Goal: Task Accomplishment & Management: Manage account settings

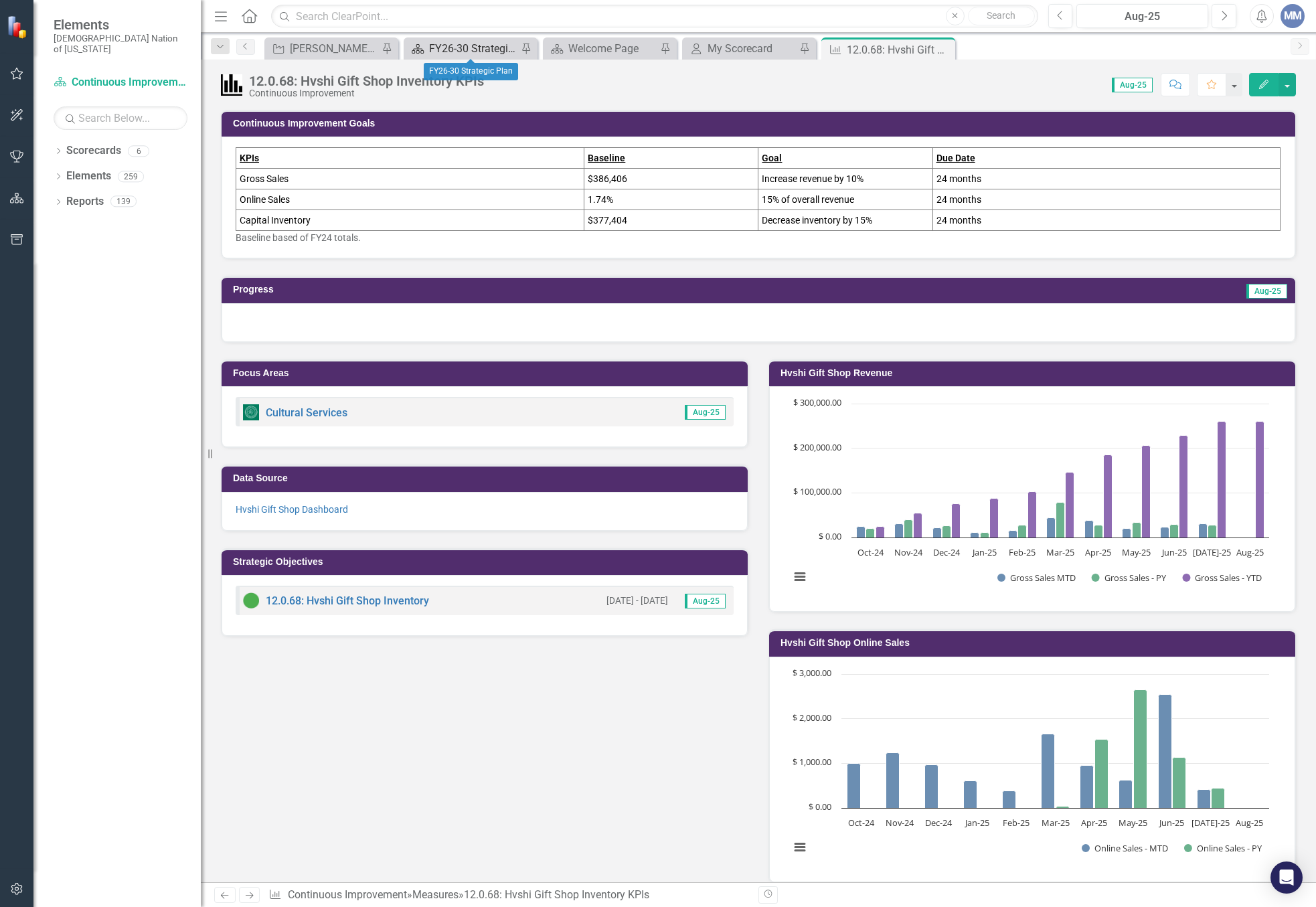
click at [472, 53] on div "FY26-30 Strategic Plan" at bounding box center [473, 48] width 88 height 17
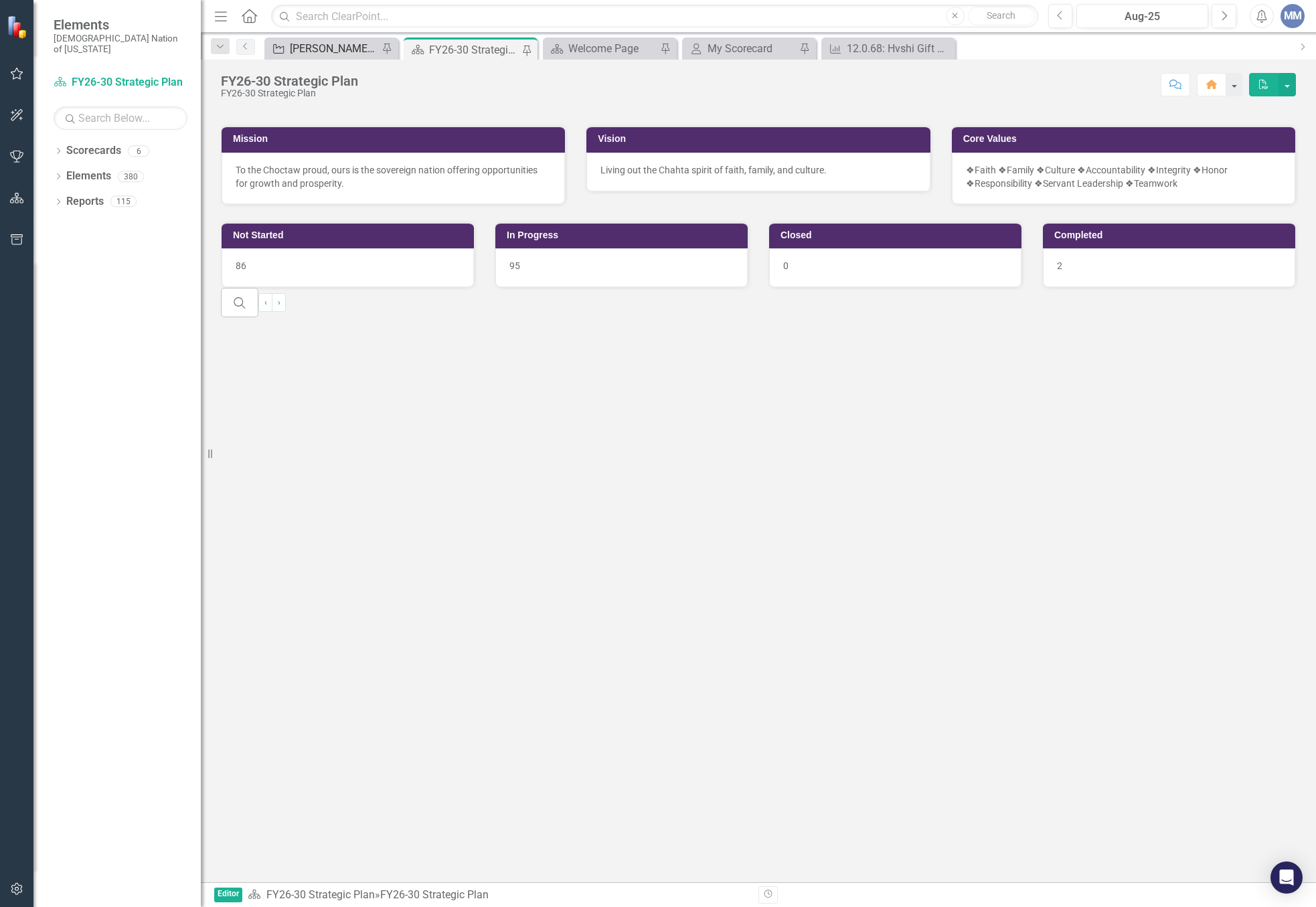
click at [307, 50] on div "[PERSON_NAME] SO's" at bounding box center [334, 48] width 88 height 17
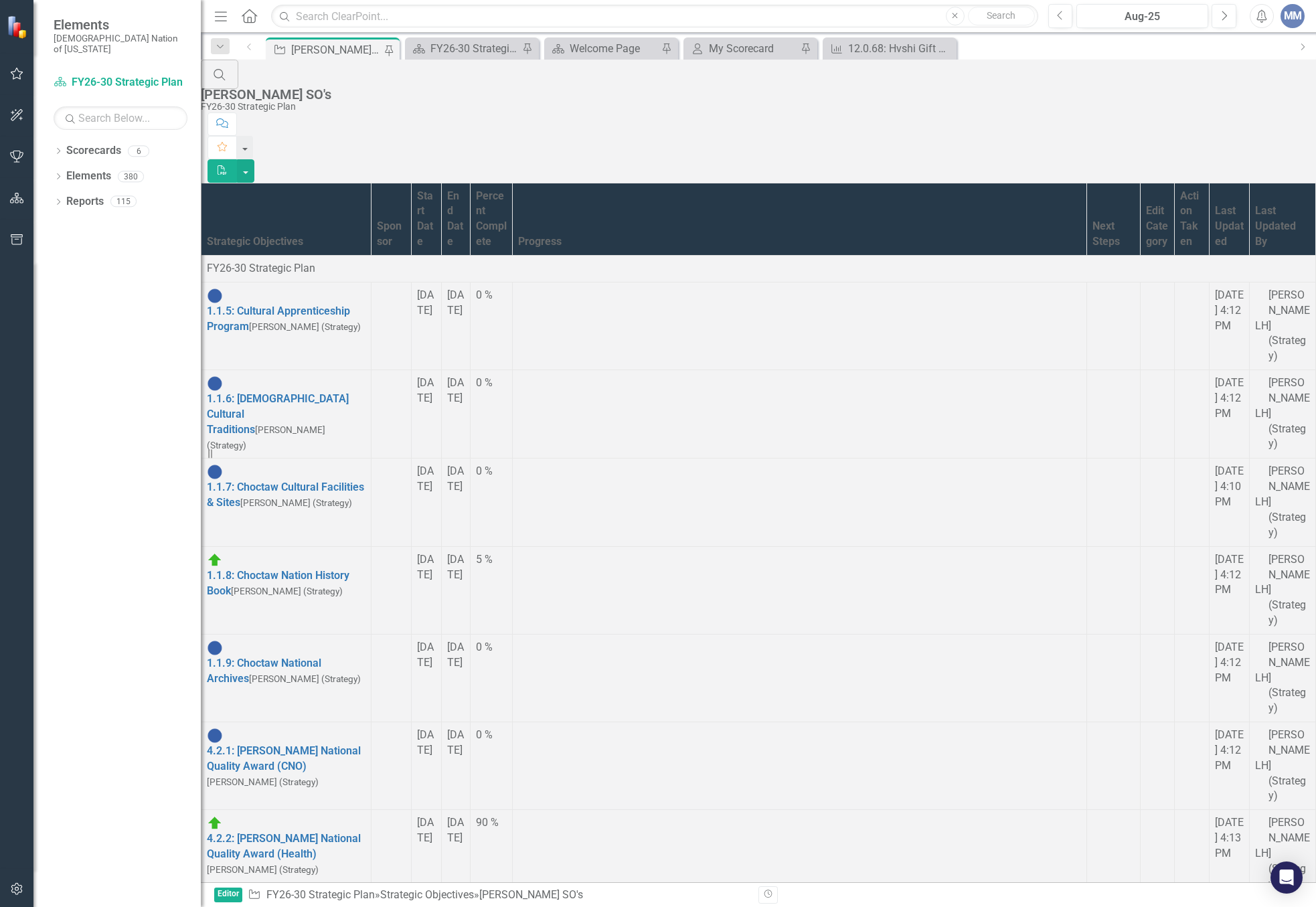
scroll to position [870, 0]
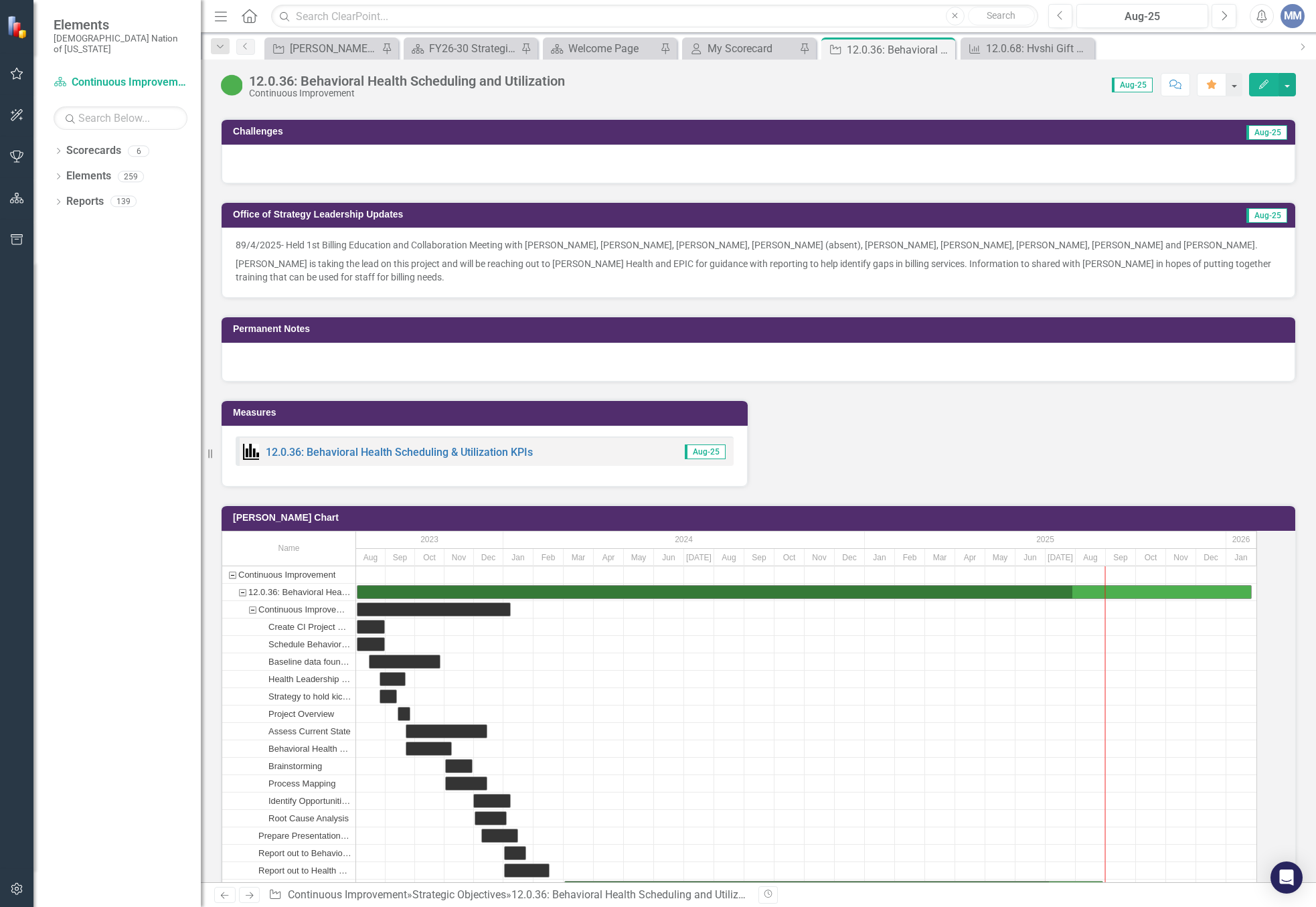
scroll to position [1606, 0]
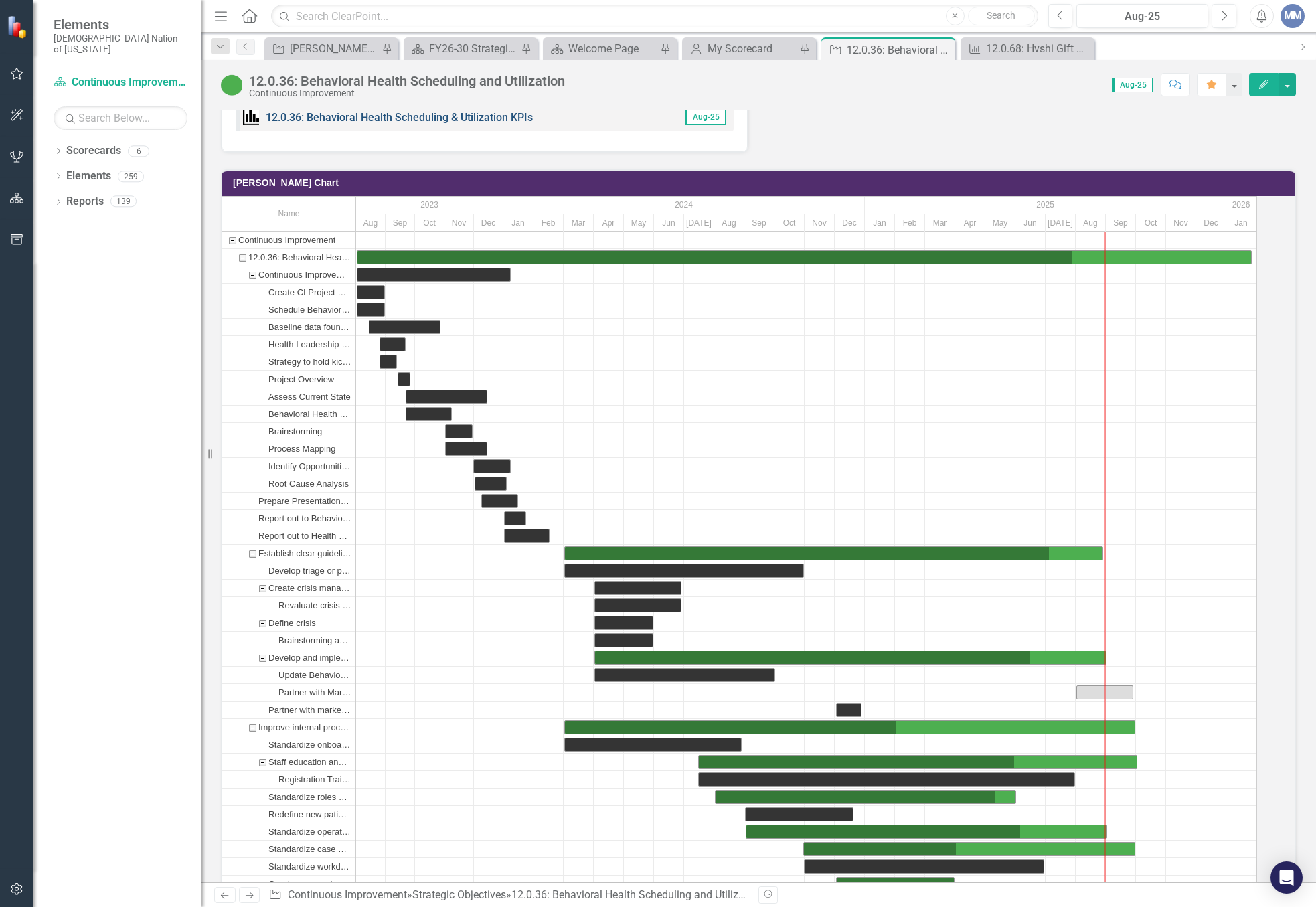
click at [406, 124] on link "12.0.36: Behavioral Health Scheduling & Utilization KPIs" at bounding box center [399, 117] width 267 height 13
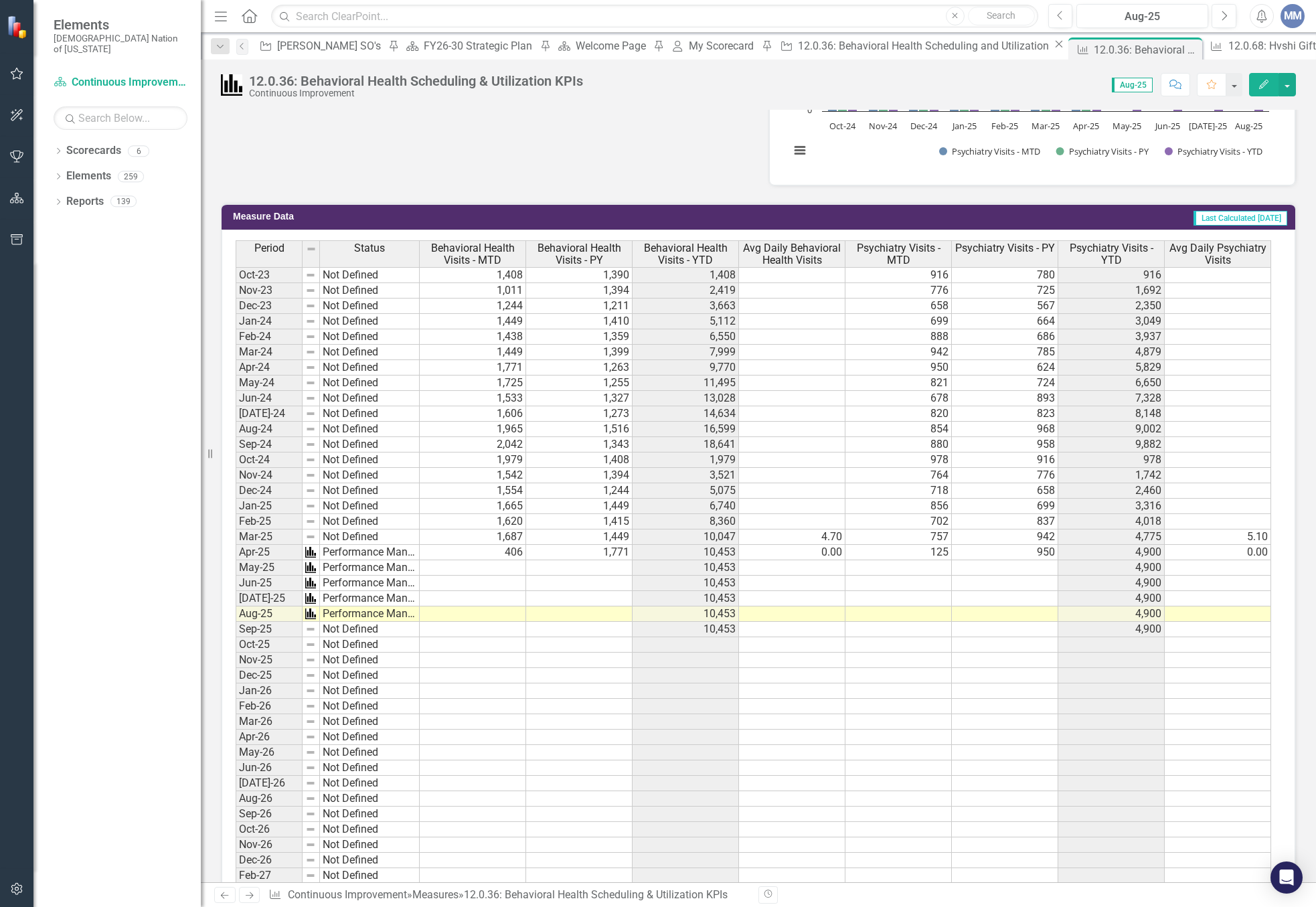
scroll to position [803, 0]
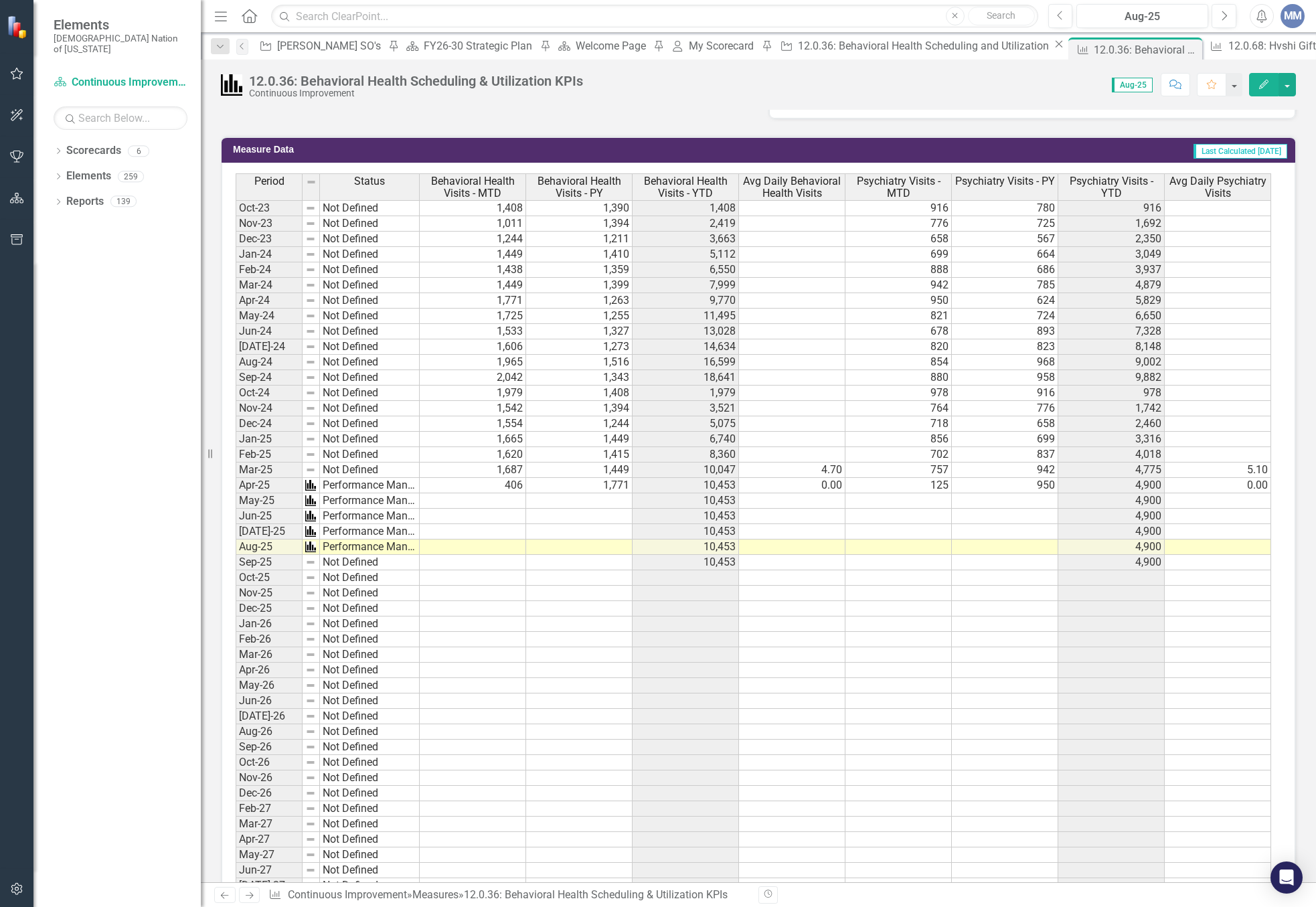
click at [885, 515] on td at bounding box center [899, 516] width 106 height 16
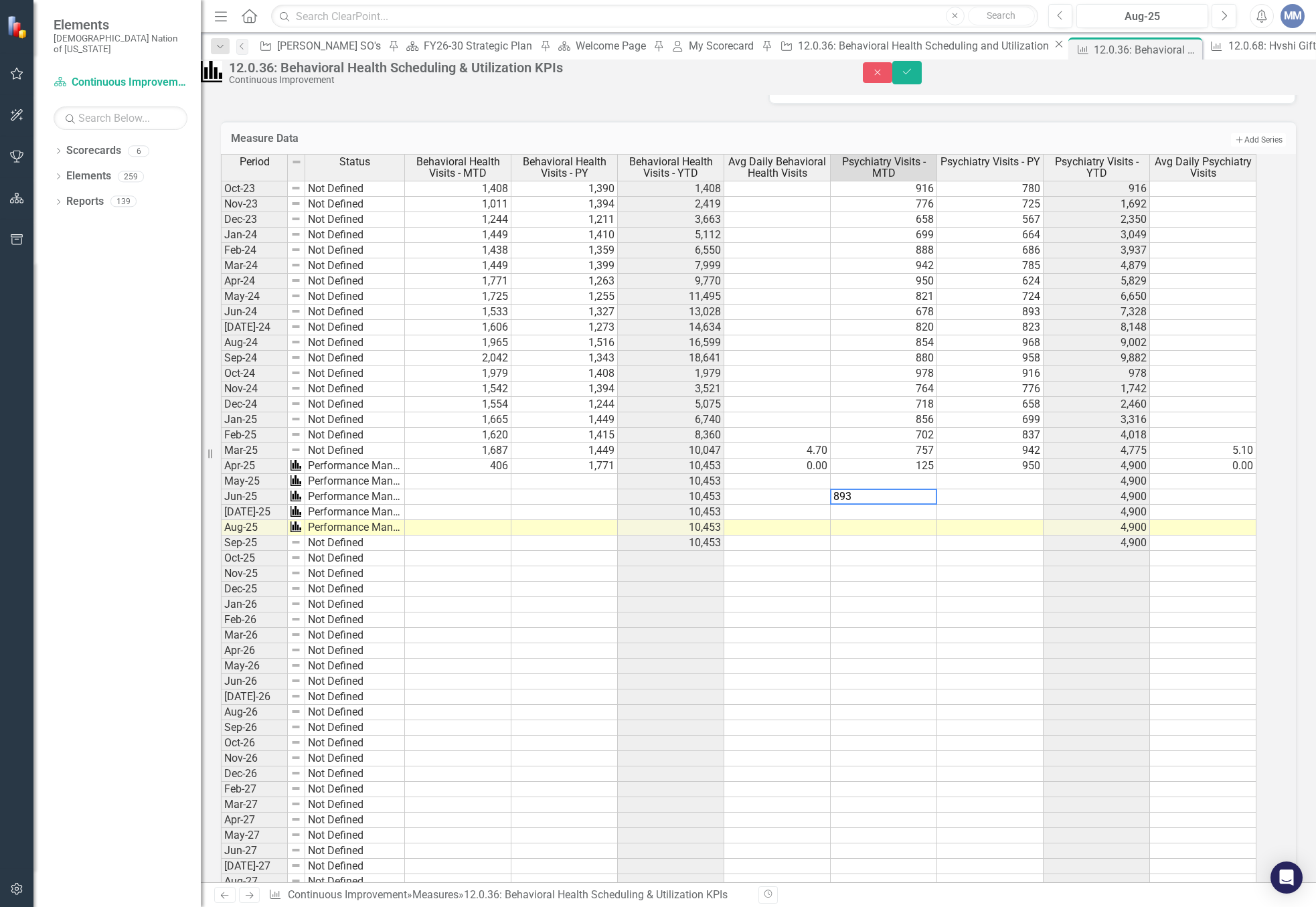
click at [1014, 505] on td at bounding box center [990, 497] width 106 height 16
type textarea "678"
click at [768, 489] on td at bounding box center [777, 482] width 106 height 16
click at [769, 505] on td at bounding box center [777, 497] width 106 height 16
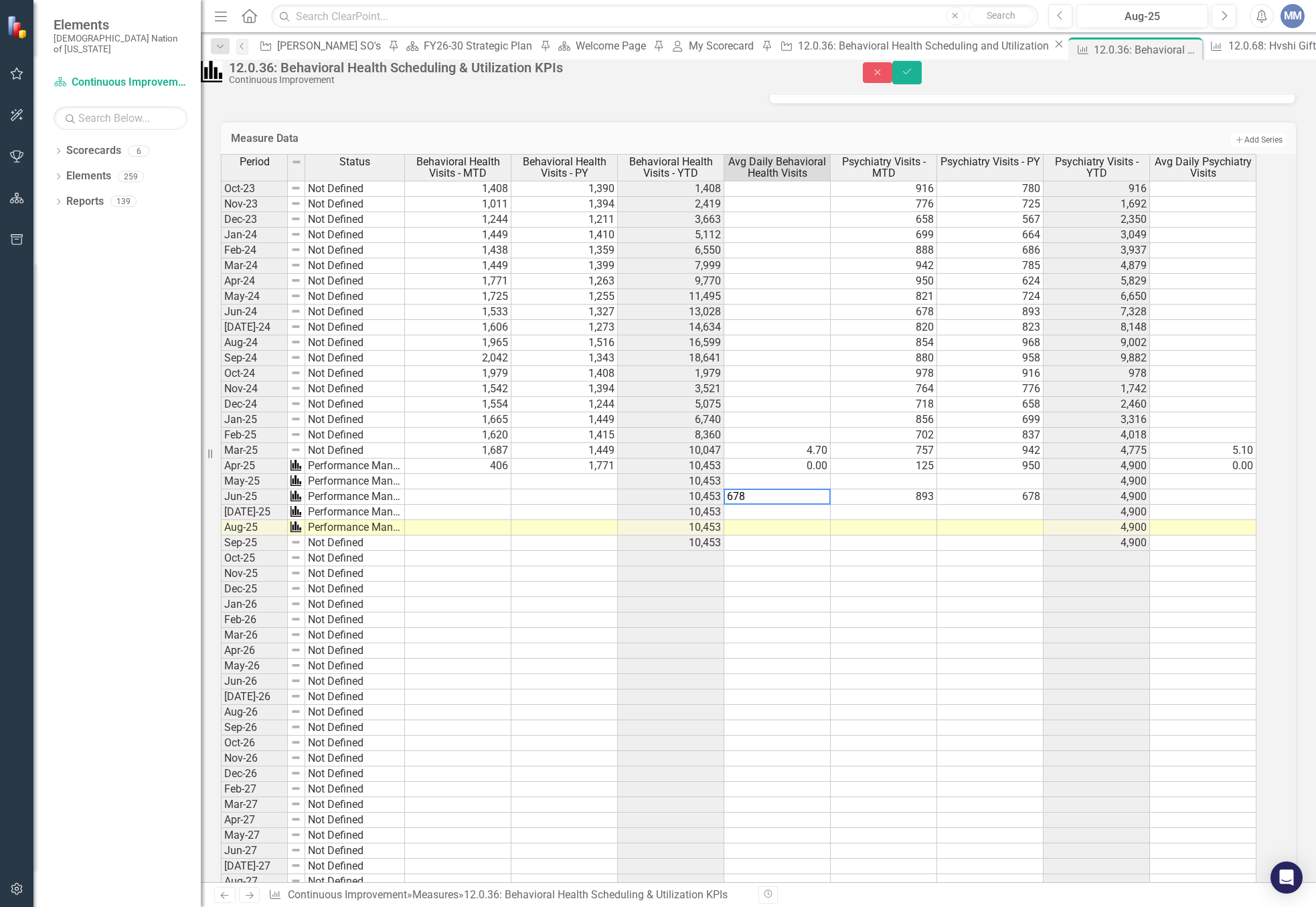
click at [769, 505] on textarea "678" at bounding box center [777, 497] width 107 height 16
type textarea "3.9"
click at [786, 535] on td at bounding box center [777, 528] width 106 height 16
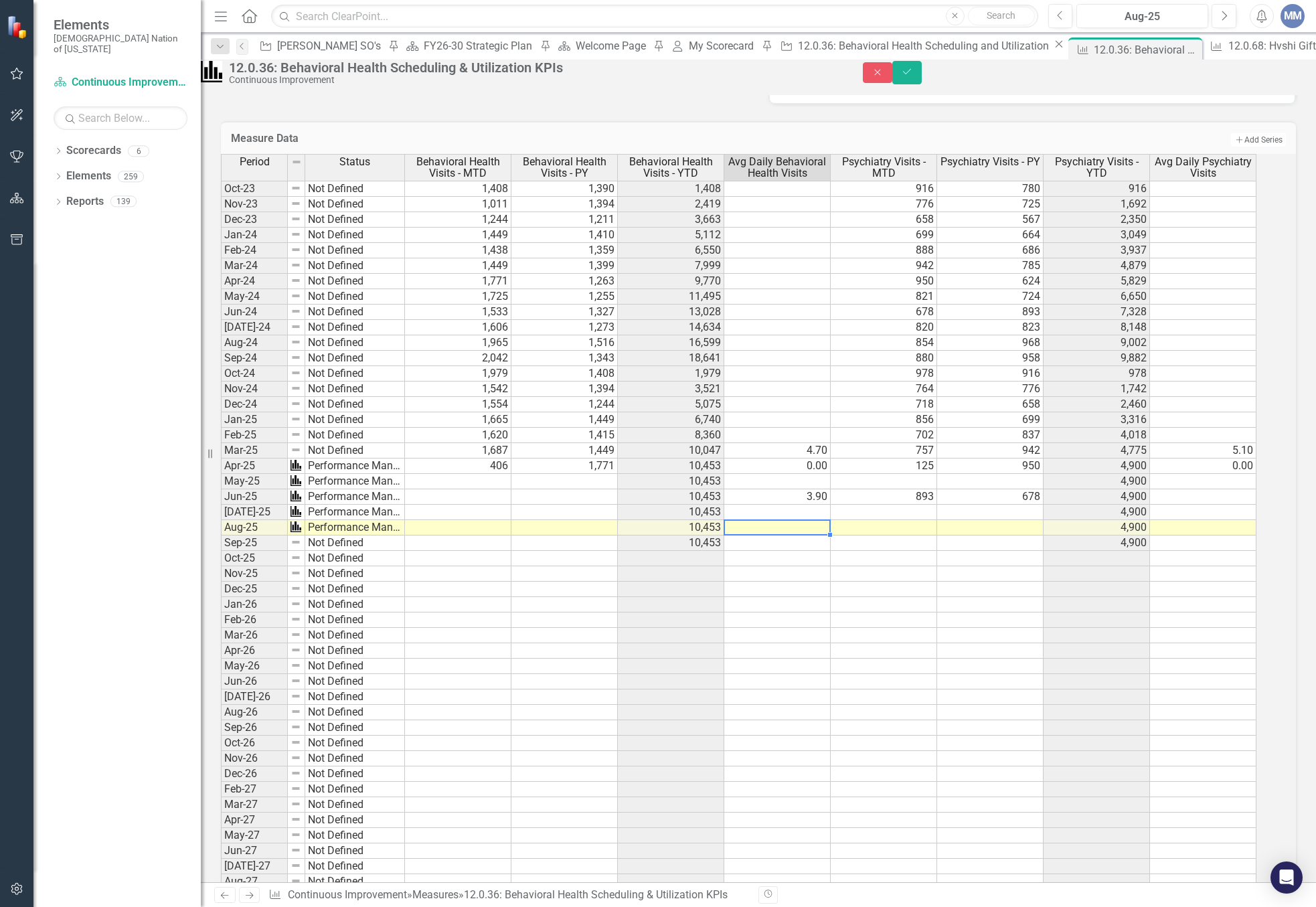
click at [784, 520] on td at bounding box center [777, 513] width 106 height 16
click at [789, 520] on td at bounding box center [777, 513] width 106 height 16
click at [935, 520] on td at bounding box center [884, 513] width 106 height 16
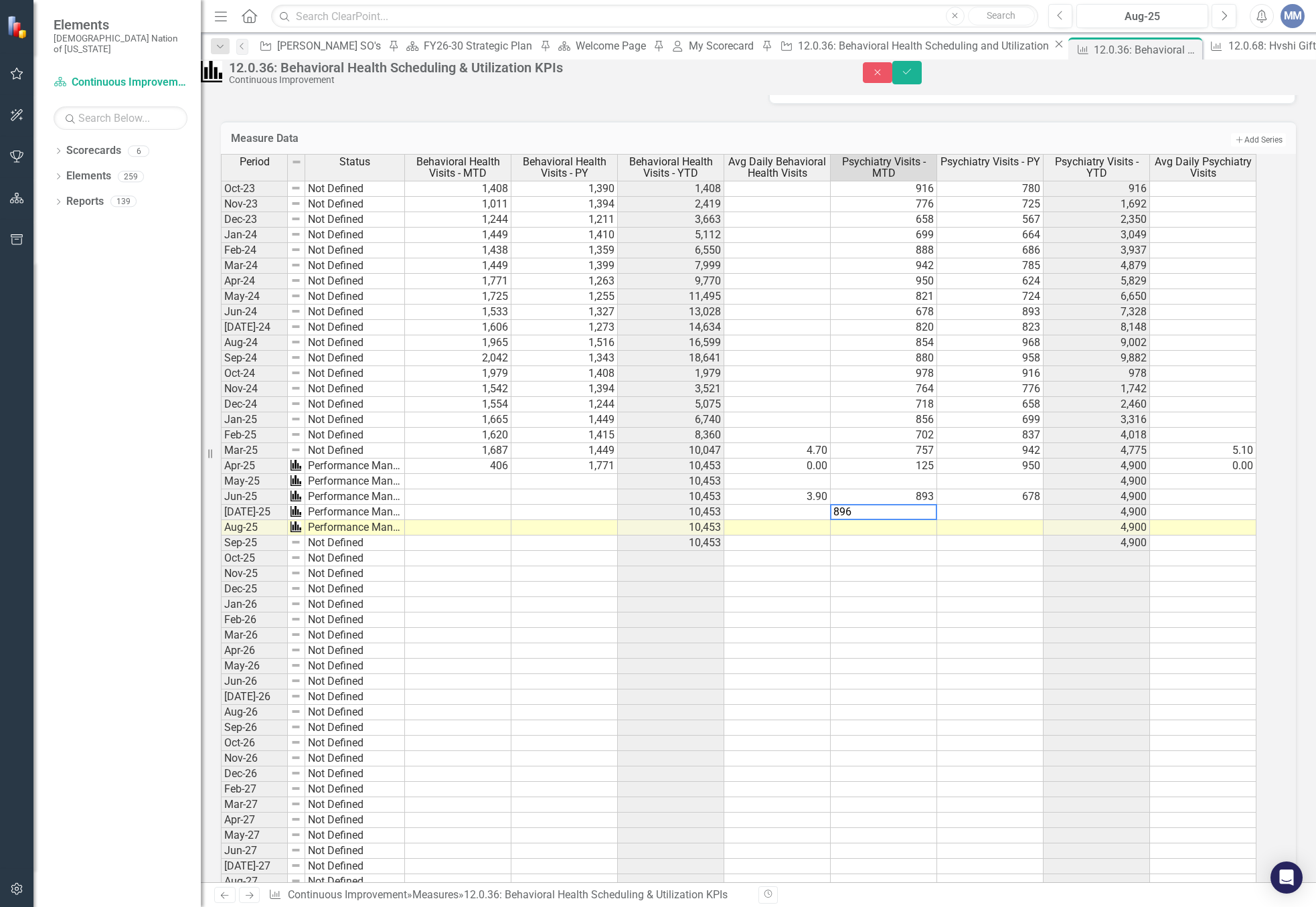
type textarea "896"
click at [1008, 520] on td at bounding box center [990, 513] width 106 height 16
click at [999, 520] on textarea "896" at bounding box center [990, 512] width 107 height 16
type textarea "820"
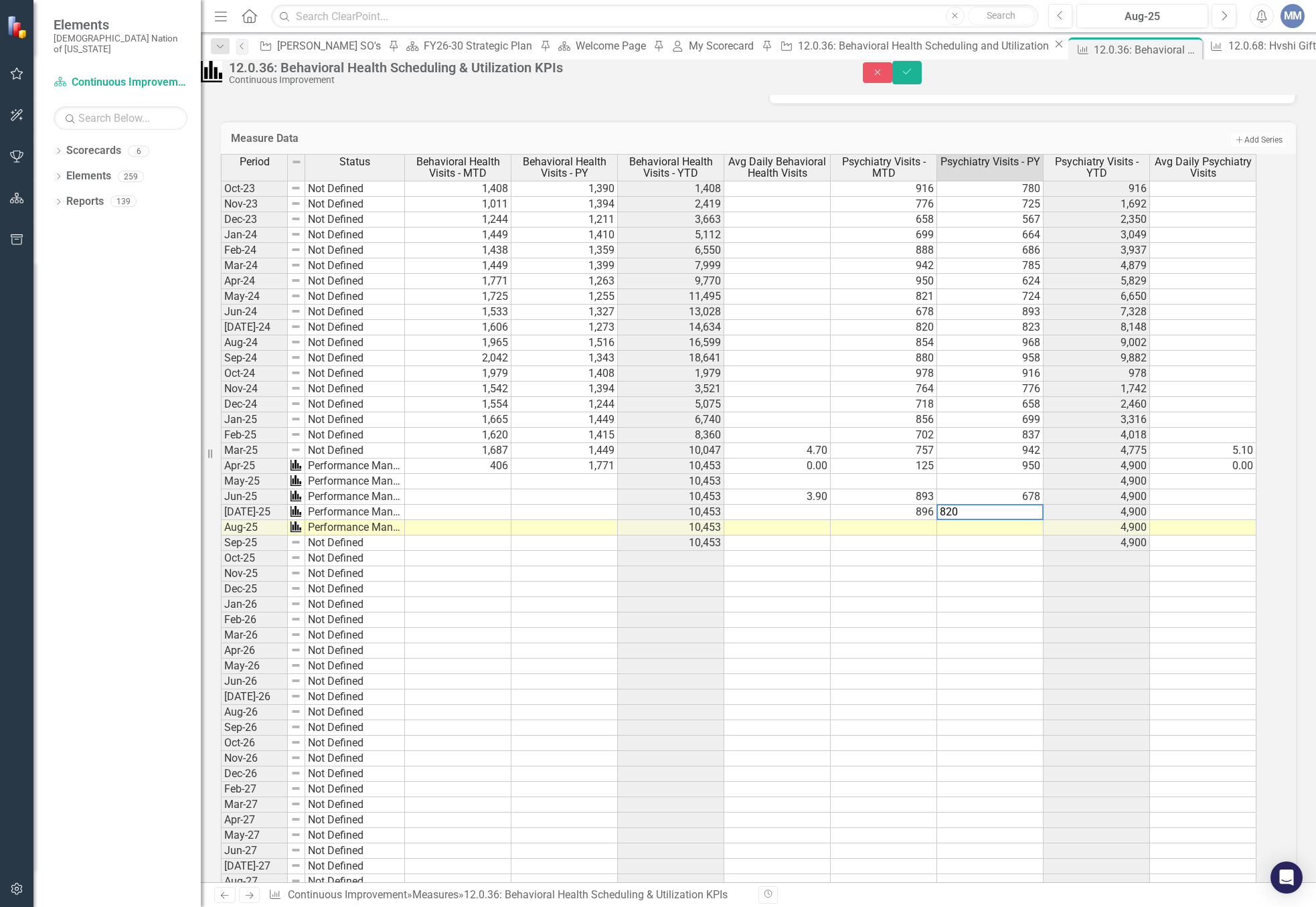
click at [817, 520] on td at bounding box center [777, 513] width 106 height 16
click at [818, 520] on td at bounding box center [777, 513] width 106 height 16
type textarea "4.0"
click at [810, 566] on td at bounding box center [777, 559] width 106 height 16
click at [914, 76] on icon "Save" at bounding box center [906, 72] width 12 height 9
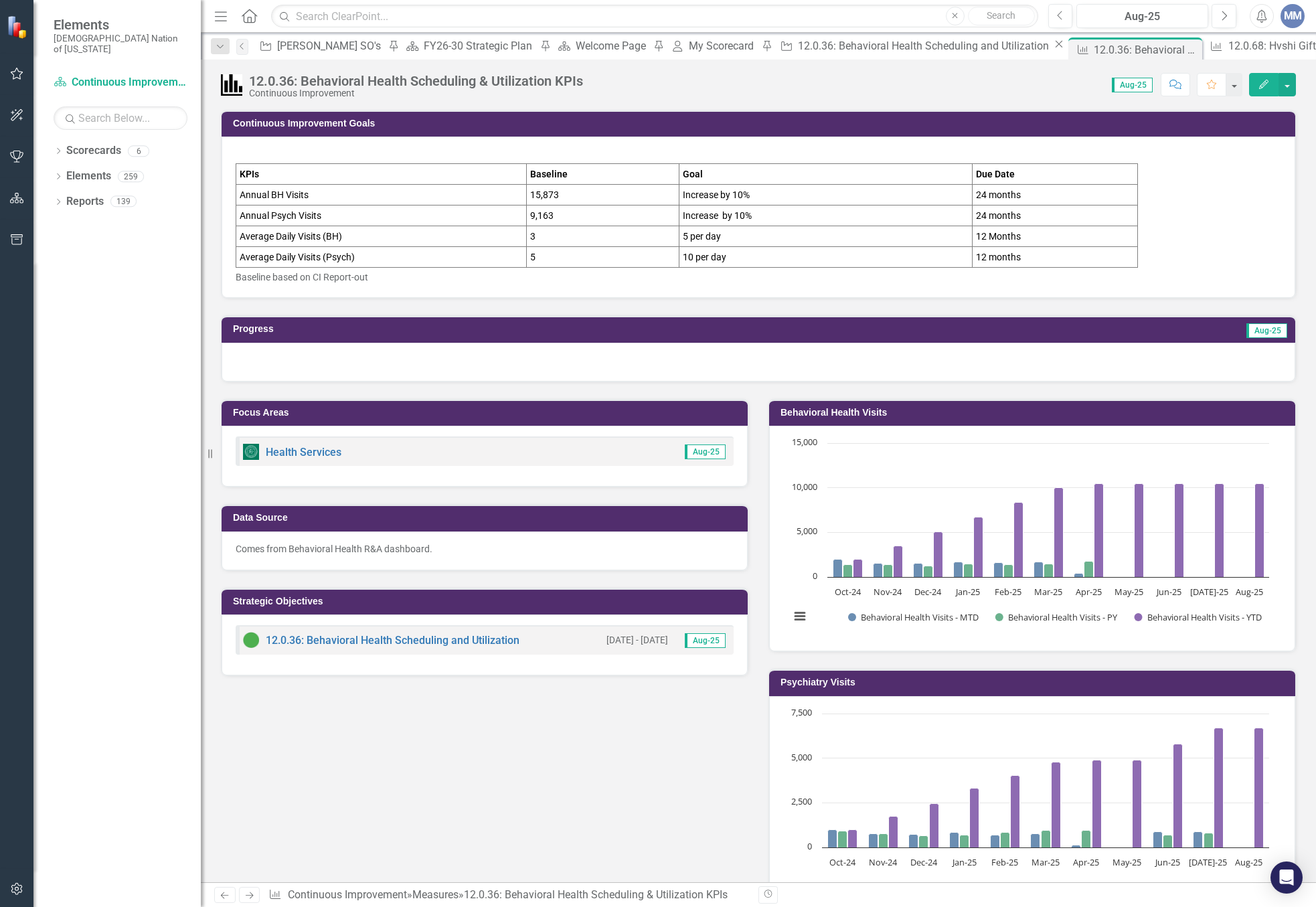
scroll to position [736, 0]
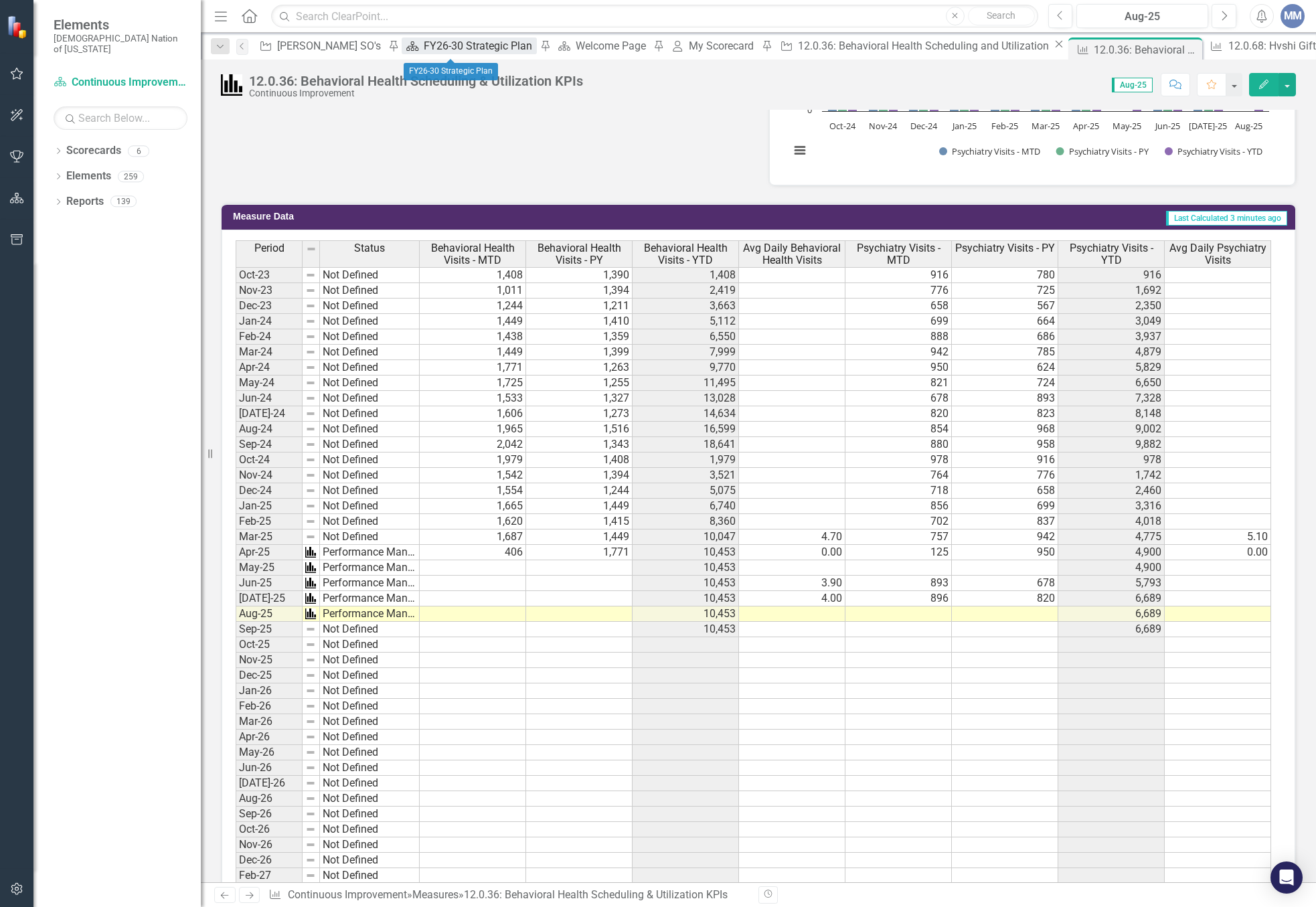
click at [445, 54] on div "FY26-30 Strategic Plan" at bounding box center [480, 46] width 113 height 17
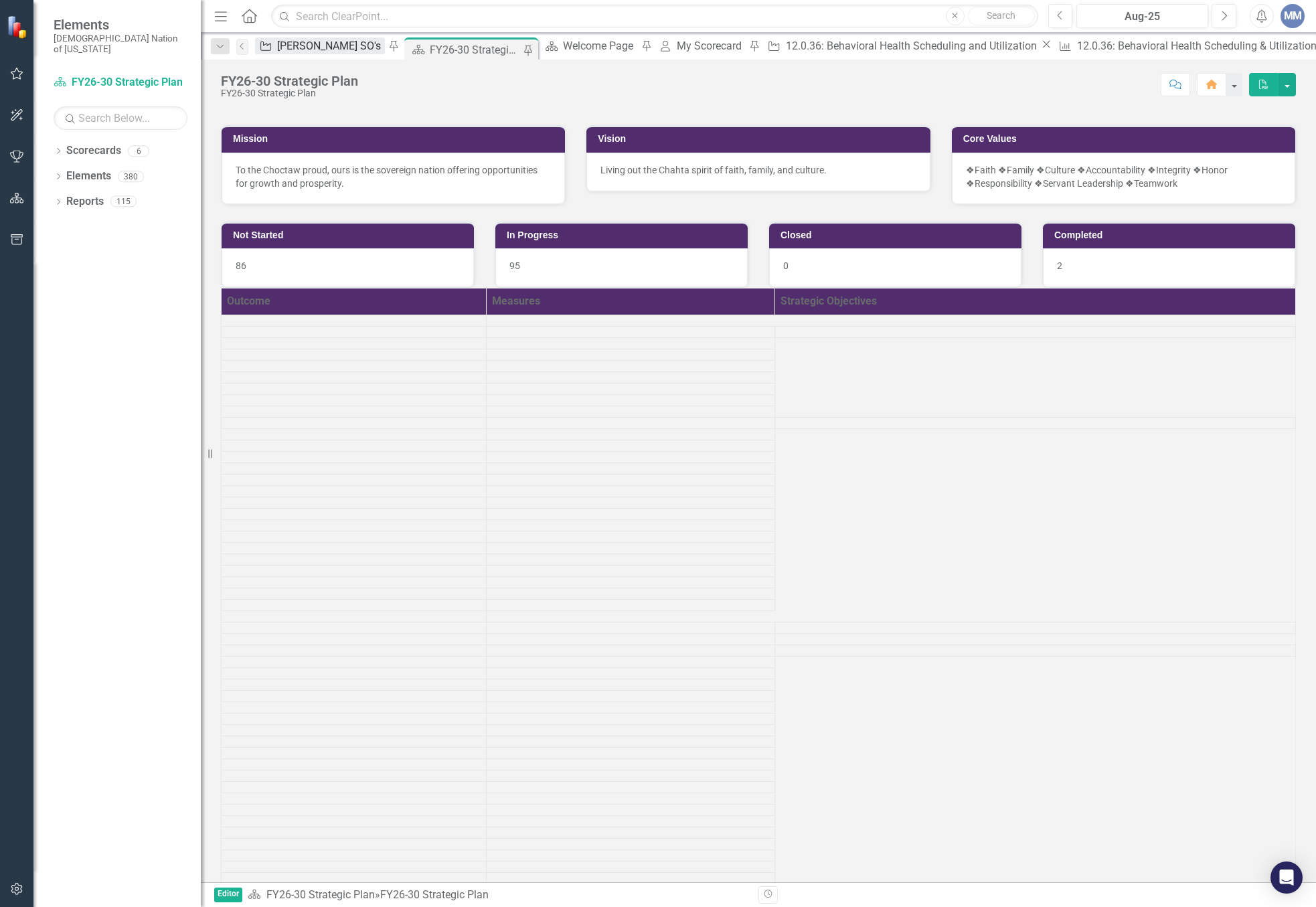
click at [328, 51] on div "[PERSON_NAME] SO's" at bounding box center [331, 46] width 108 height 17
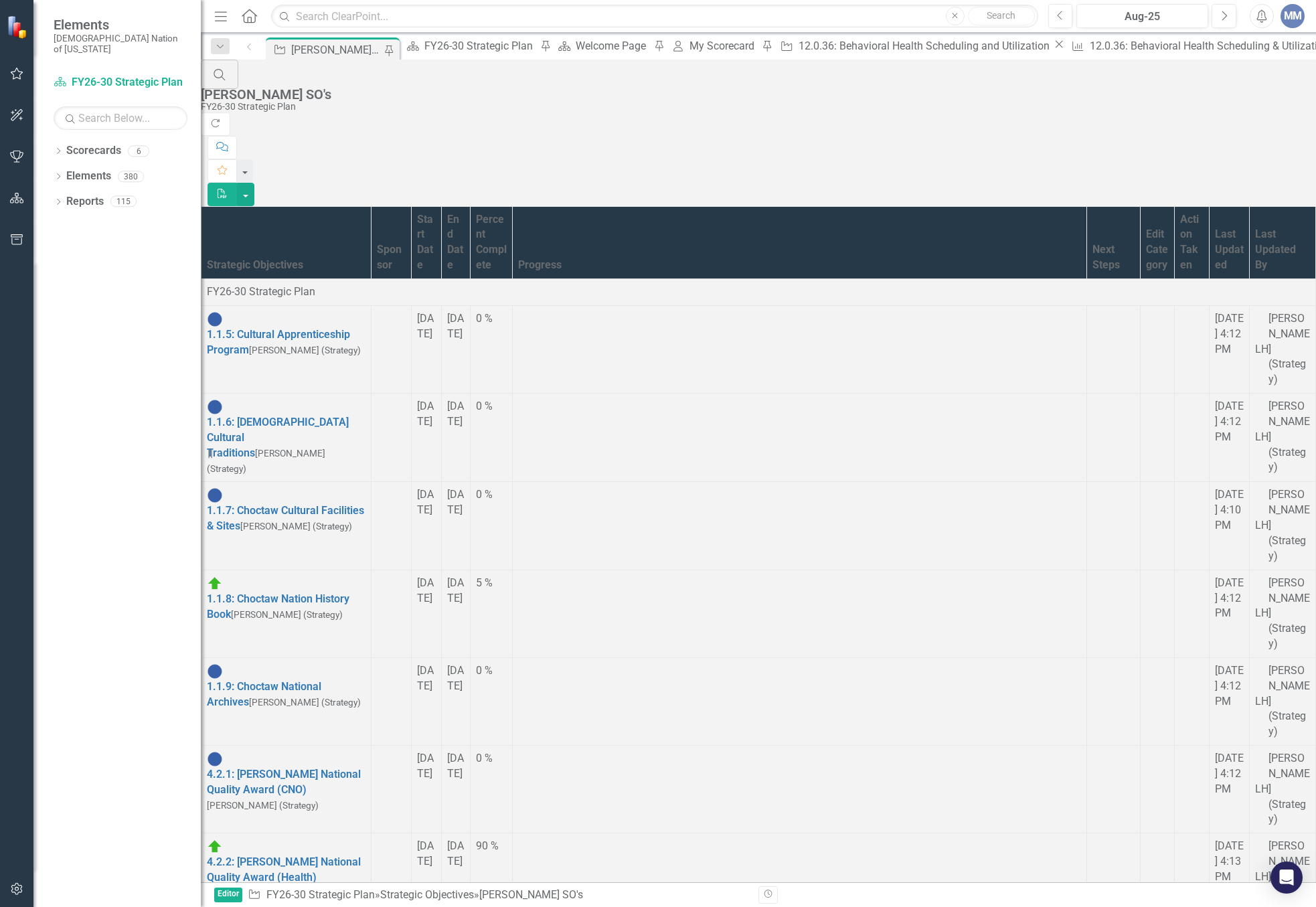
scroll to position [736, 0]
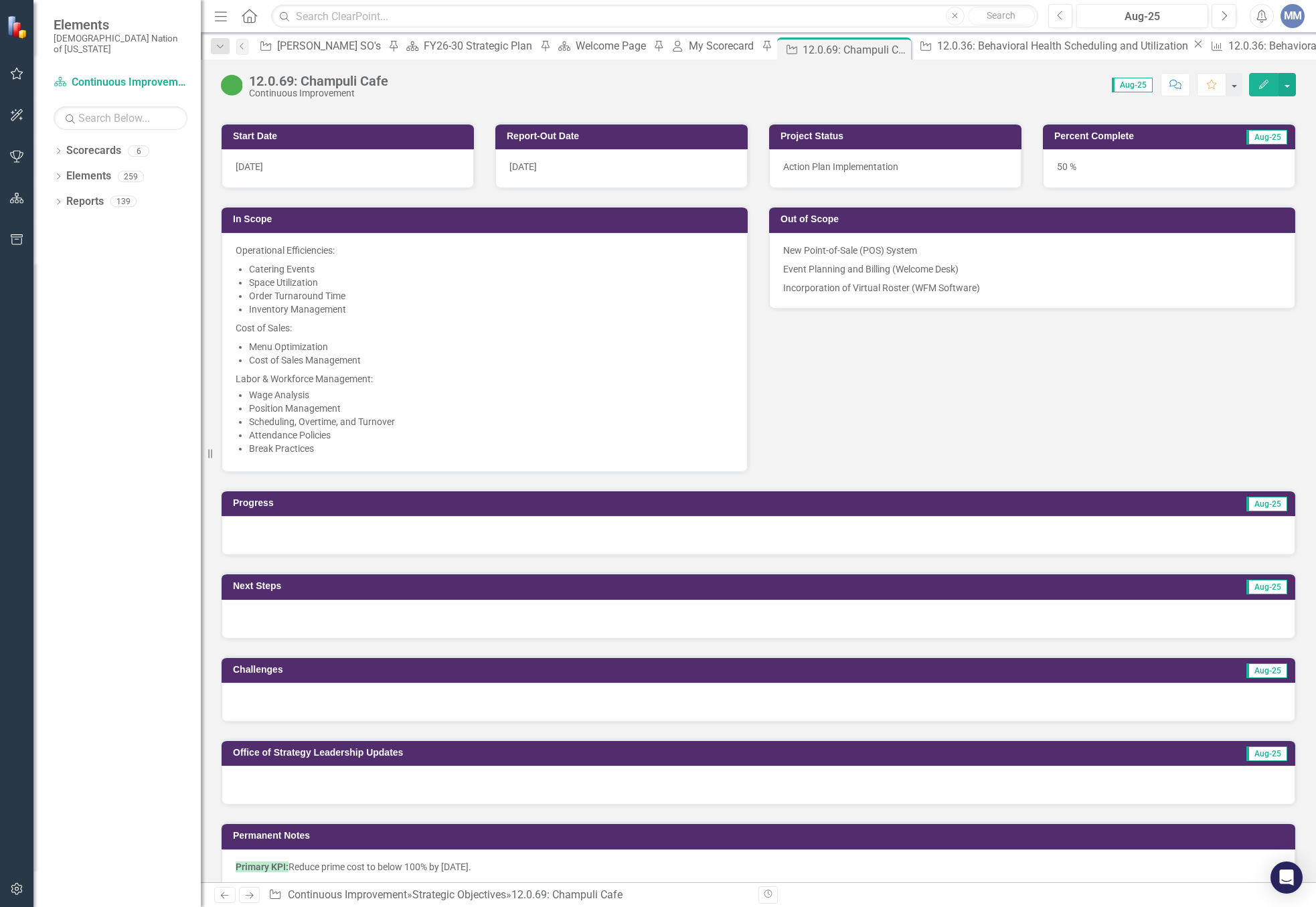
scroll to position [803, 0]
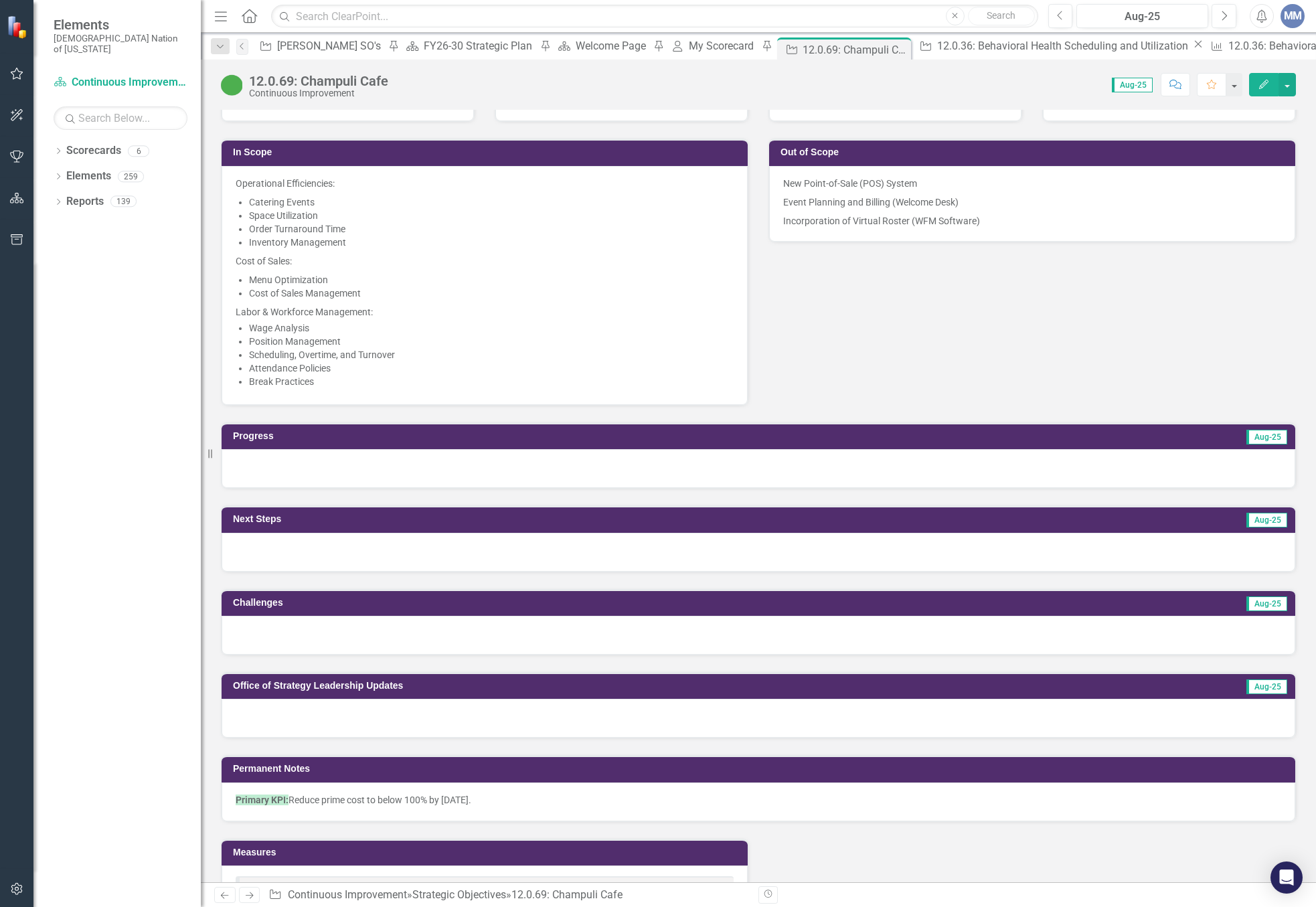
click at [328, 699] on div at bounding box center [758, 718] width 1074 height 39
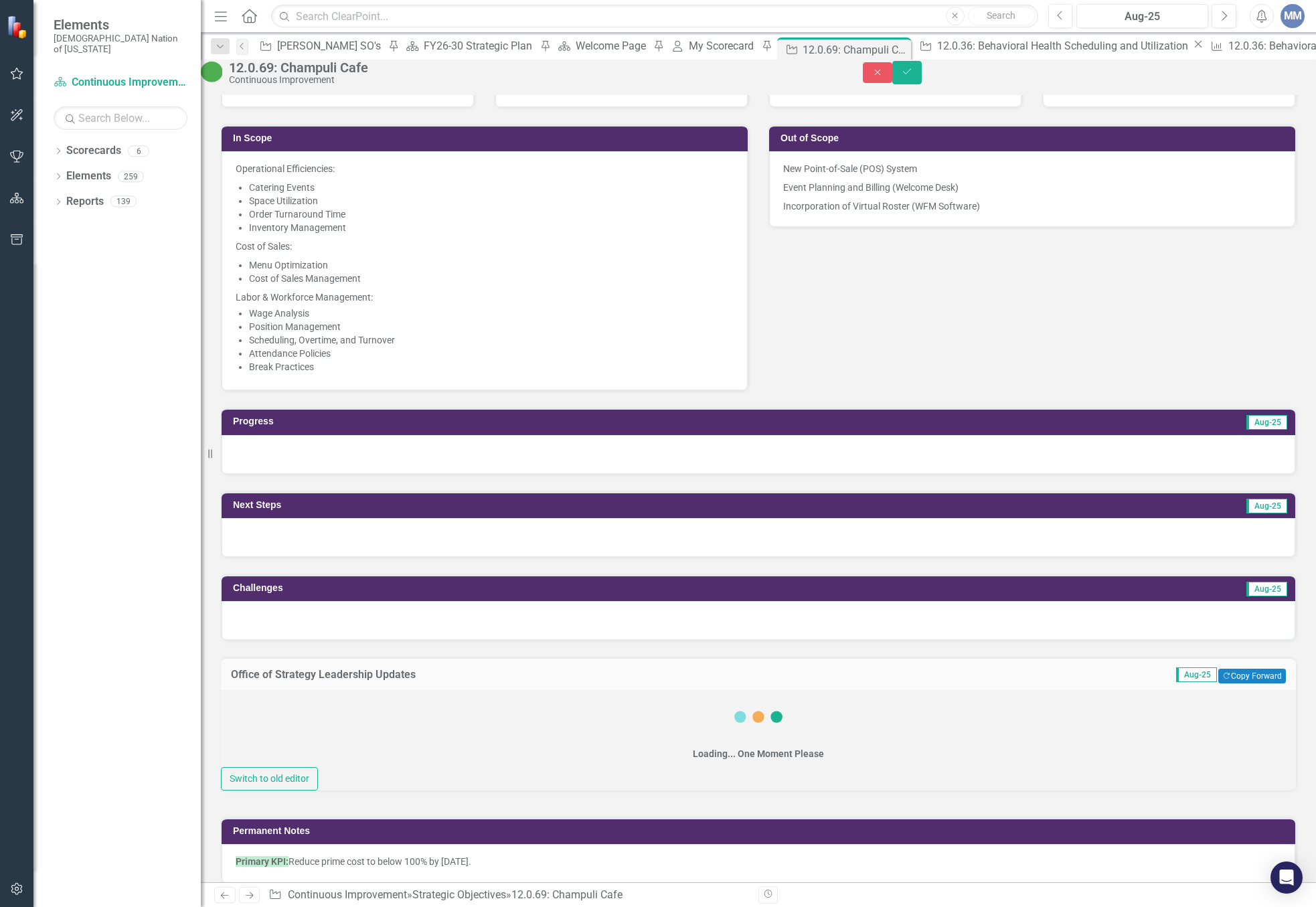
click at [295, 690] on div "Loading... One Moment Please" at bounding box center [758, 729] width 1075 height 77
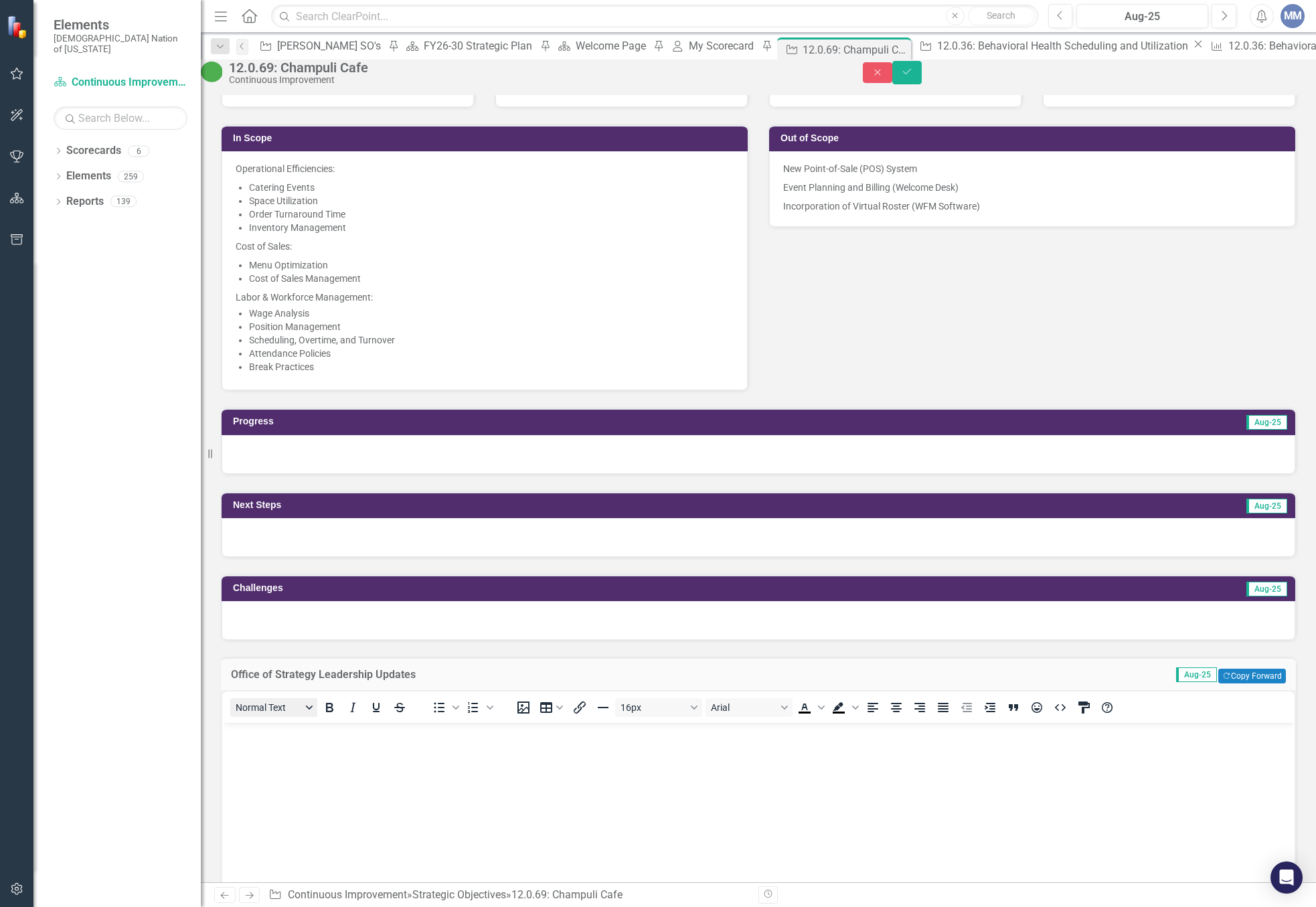
scroll to position [0, 0]
click at [254, 736] on p "Rich Text Area. Press ALT-0 for help." at bounding box center [758, 734] width 1066 height 16
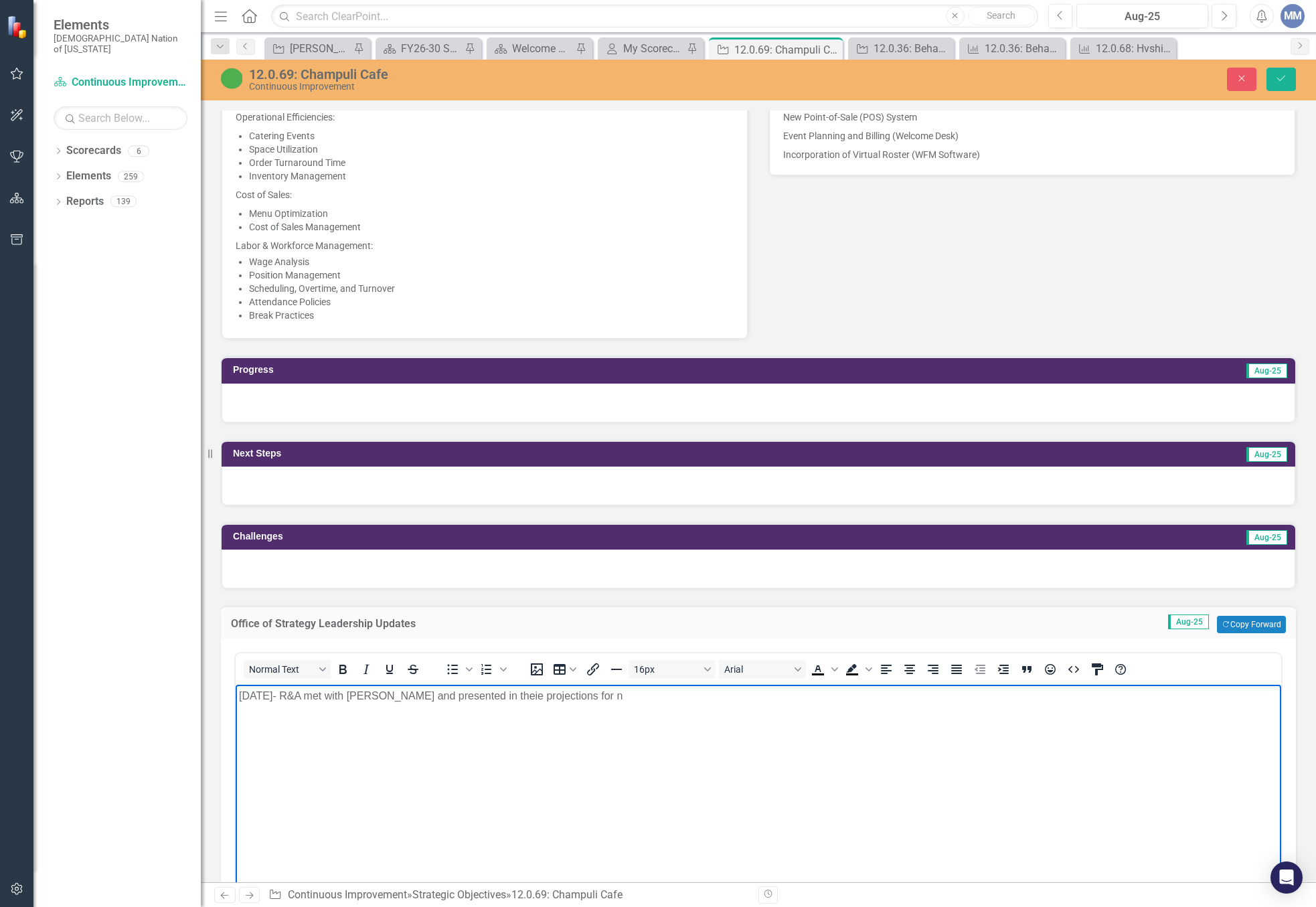
click at [498, 690] on p "[DATE]- R&A met with [PERSON_NAME] and presented in theie projections for n" at bounding box center [758, 696] width 1039 height 16
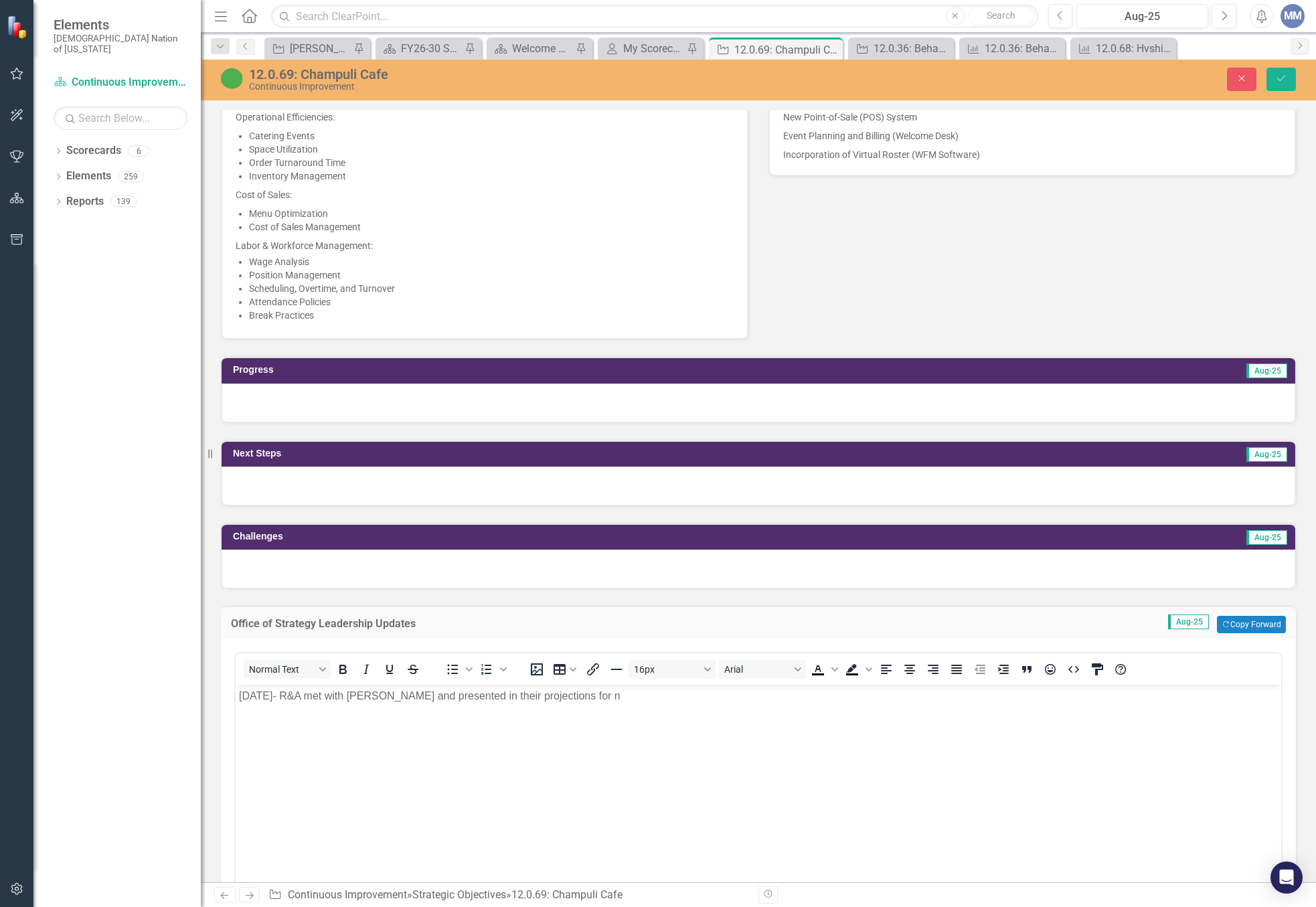
click at [580, 685] on div "Normal Text To open the popup, press Shift+Enter To open the popup, press Shift…" at bounding box center [758, 669] width 1046 height 31
click at [575, 683] on div "Normal Text To open the popup, press Shift+Enter To open the popup, press Shift…" at bounding box center [758, 669] width 1046 height 31
click at [577, 699] on p "[DATE]- R&A met with [PERSON_NAME] and presented in their projections for n" at bounding box center [758, 696] width 1039 height 16
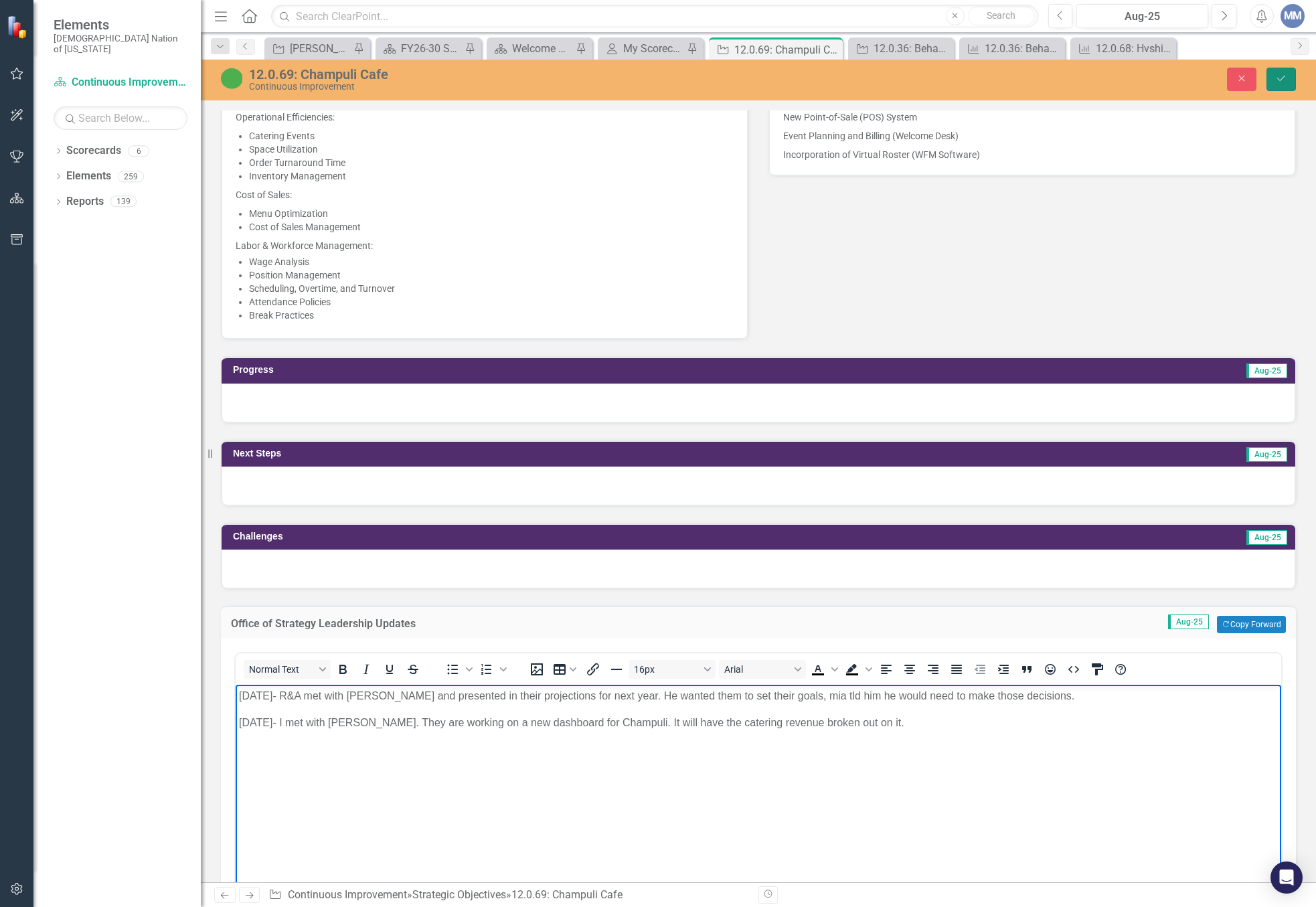
click at [1271, 80] on button "Save" at bounding box center [1281, 80] width 29 height 24
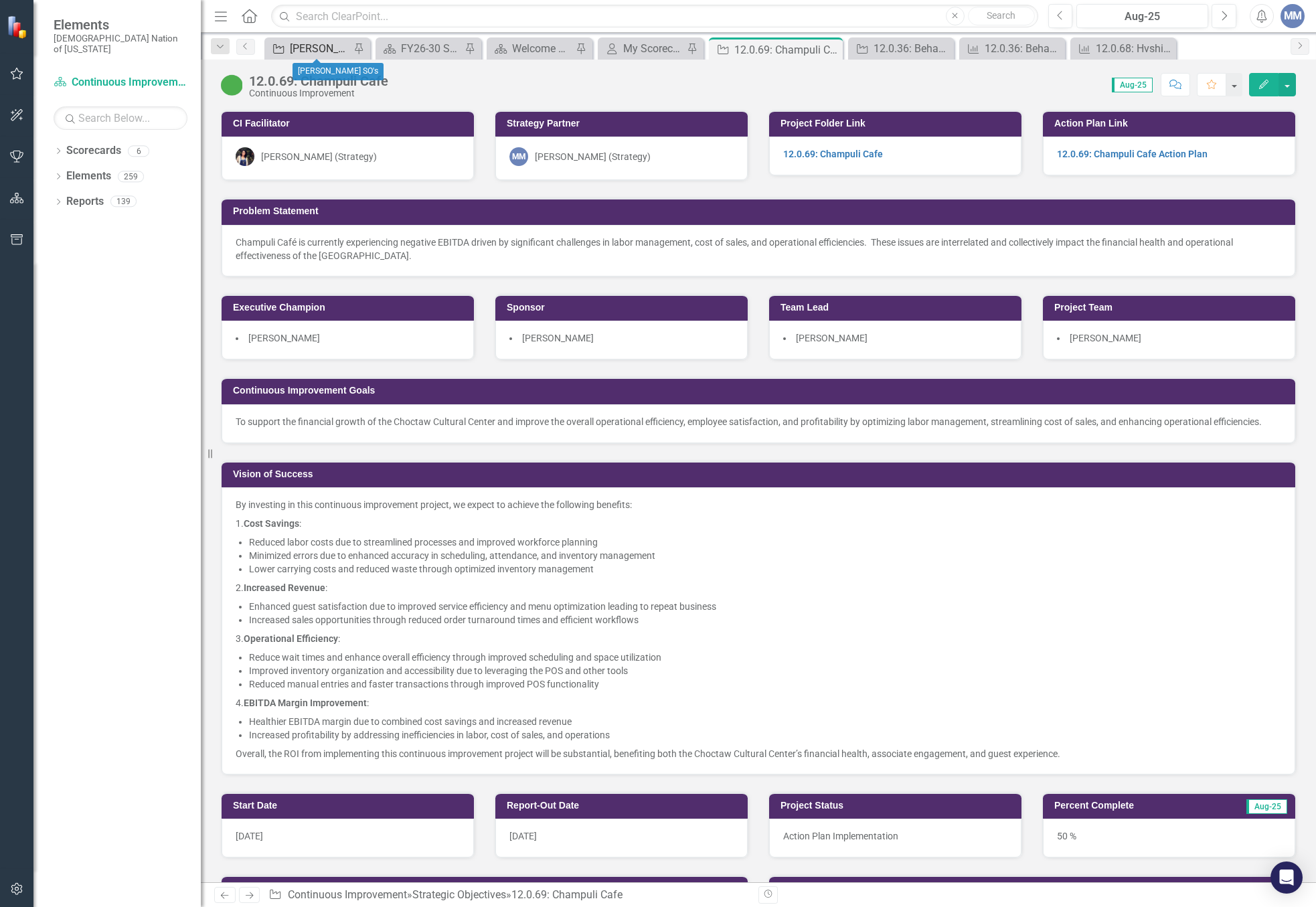
click at [345, 53] on div "[PERSON_NAME] SO's" at bounding box center [320, 48] width 61 height 17
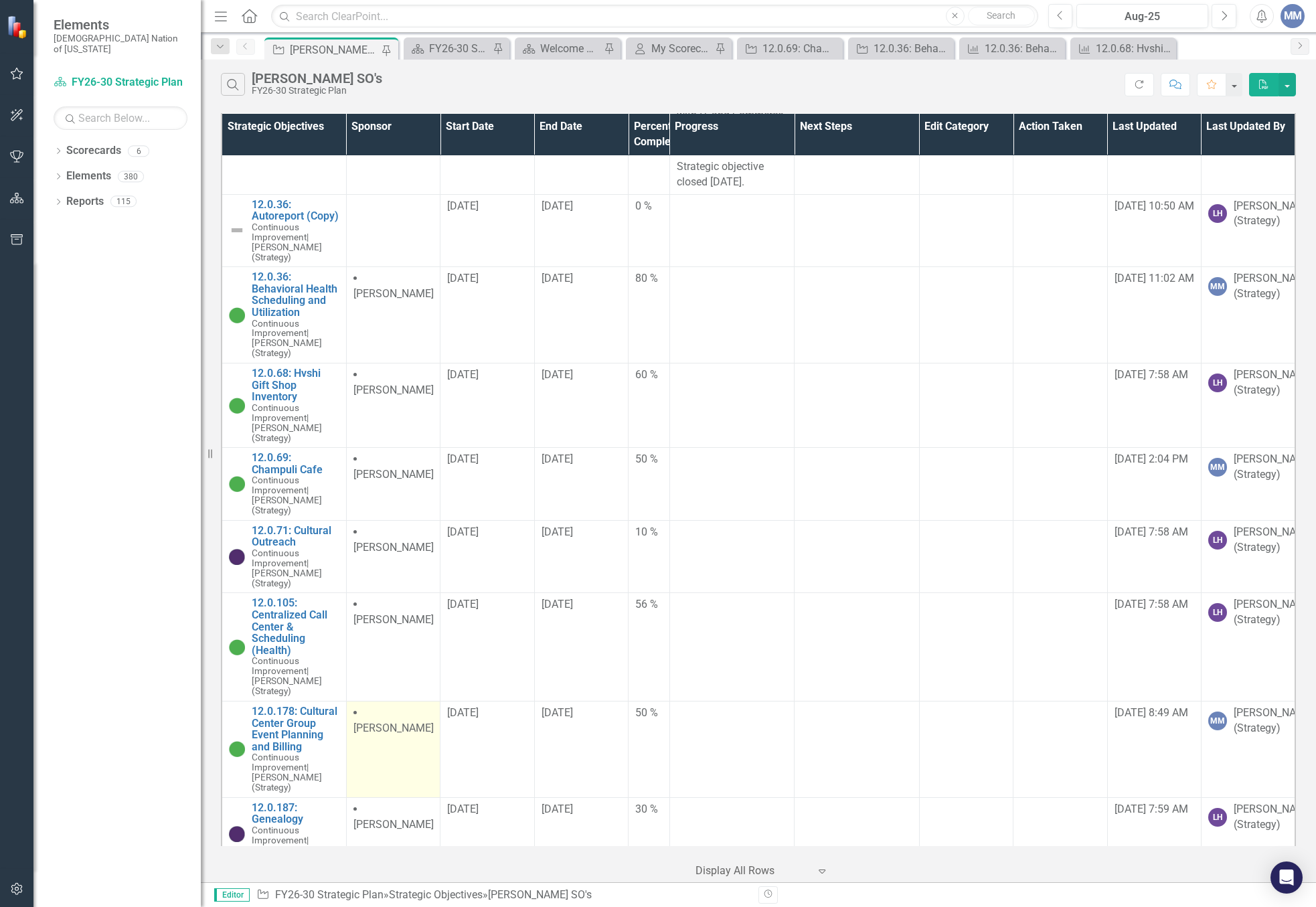
scroll to position [1004, 0]
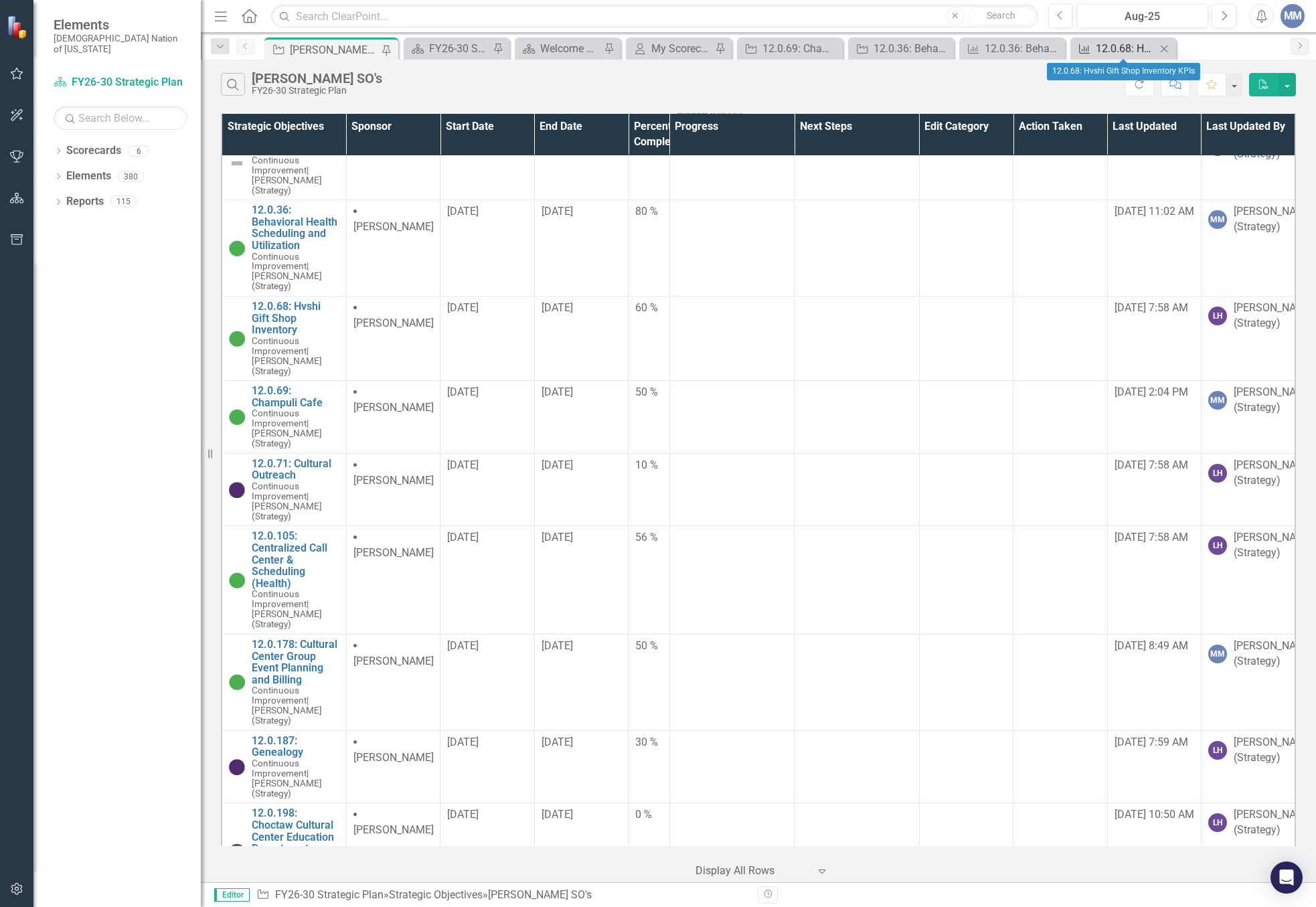
click at [1107, 43] on div "12.0.68: Hvshi Gift Shop Inventory KPIs" at bounding box center [1126, 48] width 61 height 17
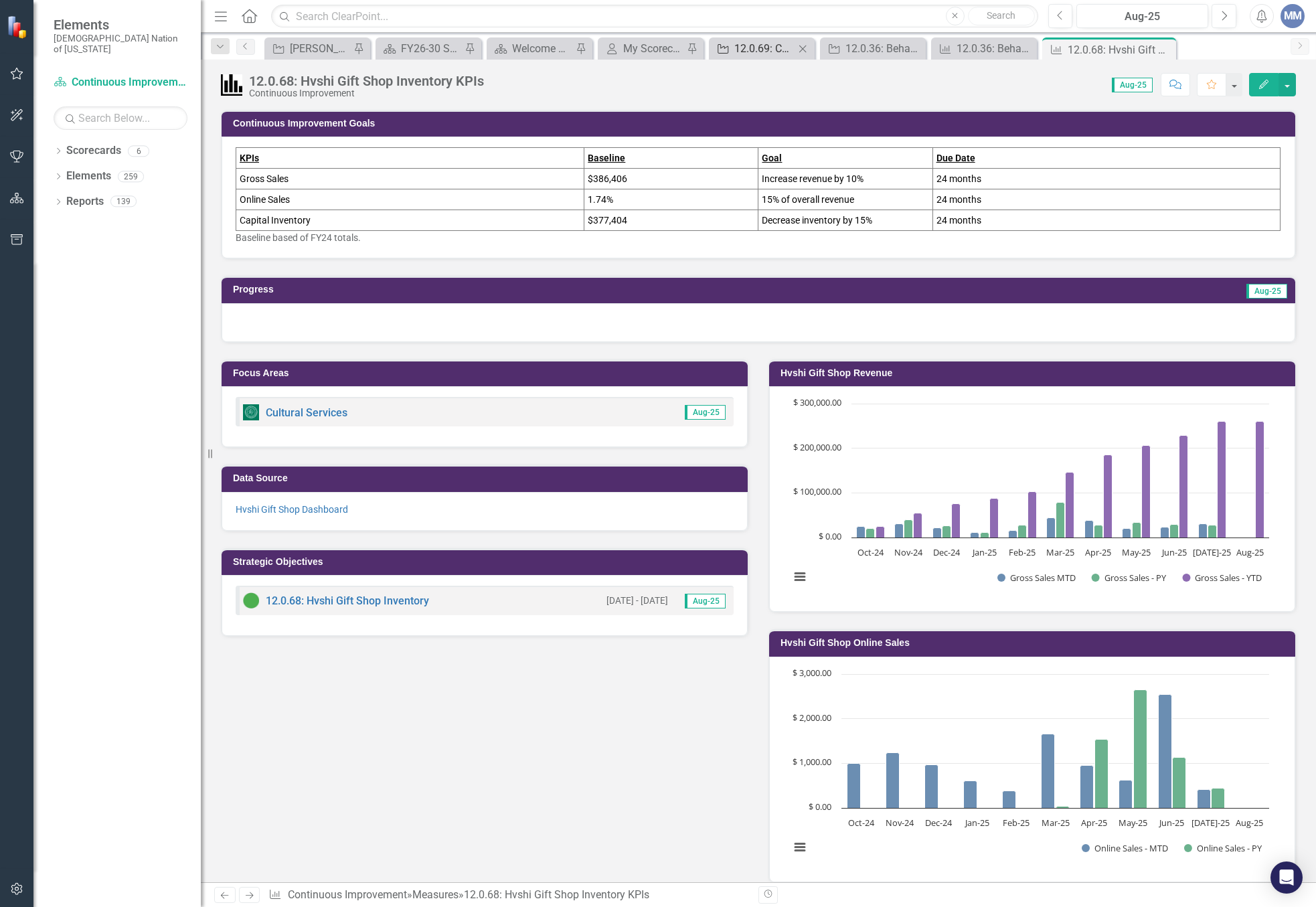
click at [762, 48] on div "12.0.69: Champuli Cafe" at bounding box center [765, 48] width 61 height 17
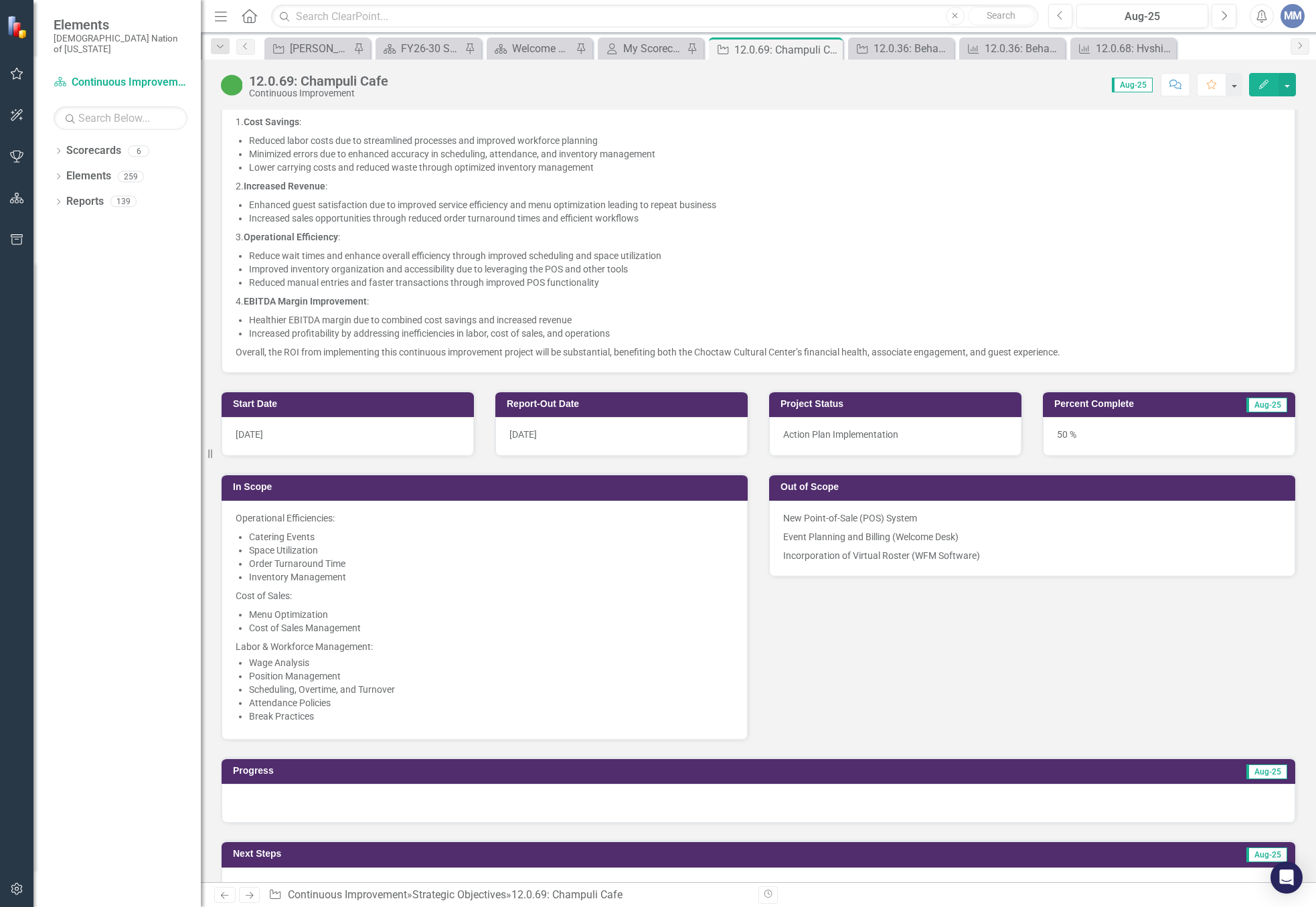
scroll to position [803, 0]
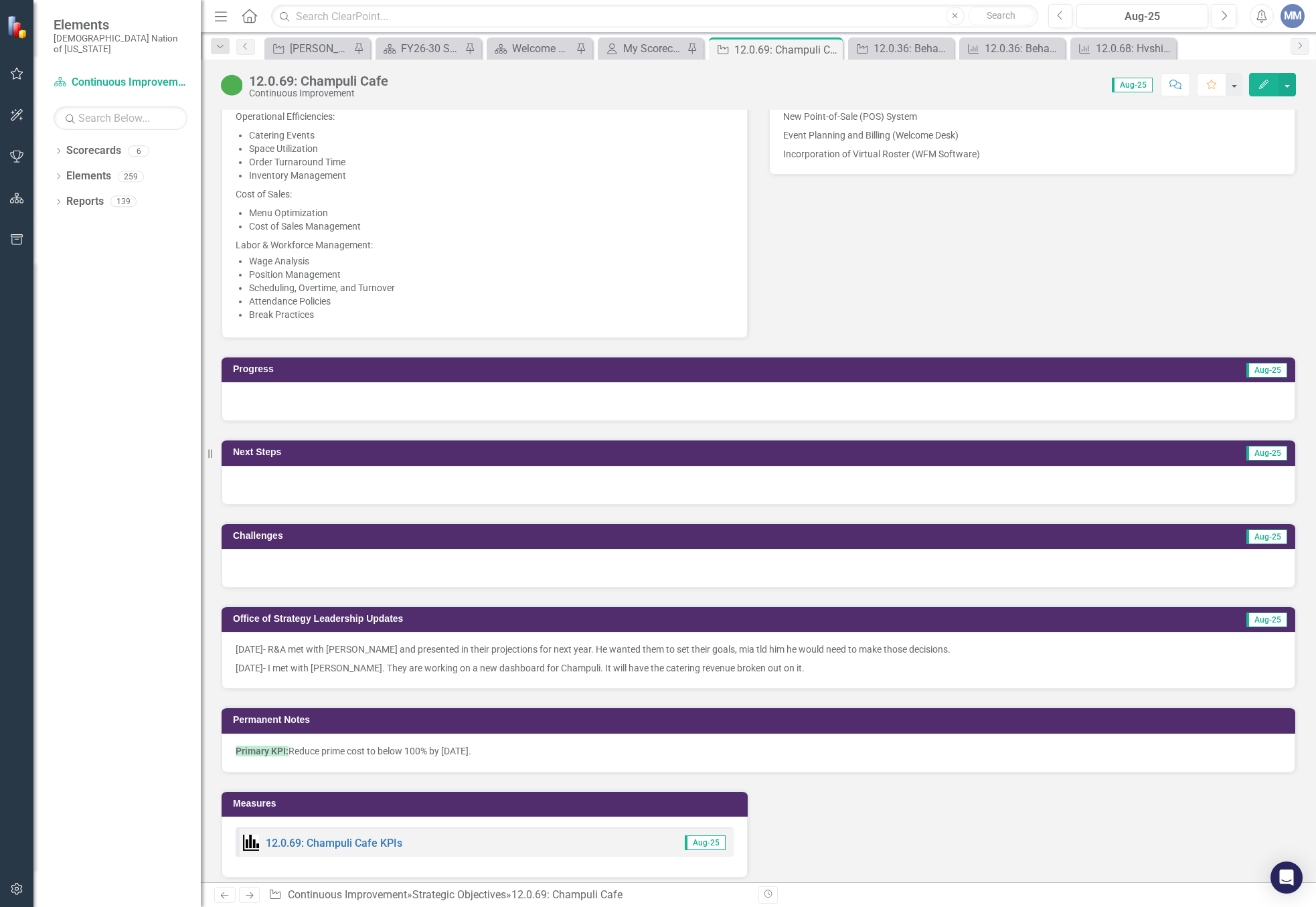
click at [508, 655] on p "8/18/2025- R&A met with Scott and presented in their projections for next year.…" at bounding box center [758, 650] width 1046 height 16
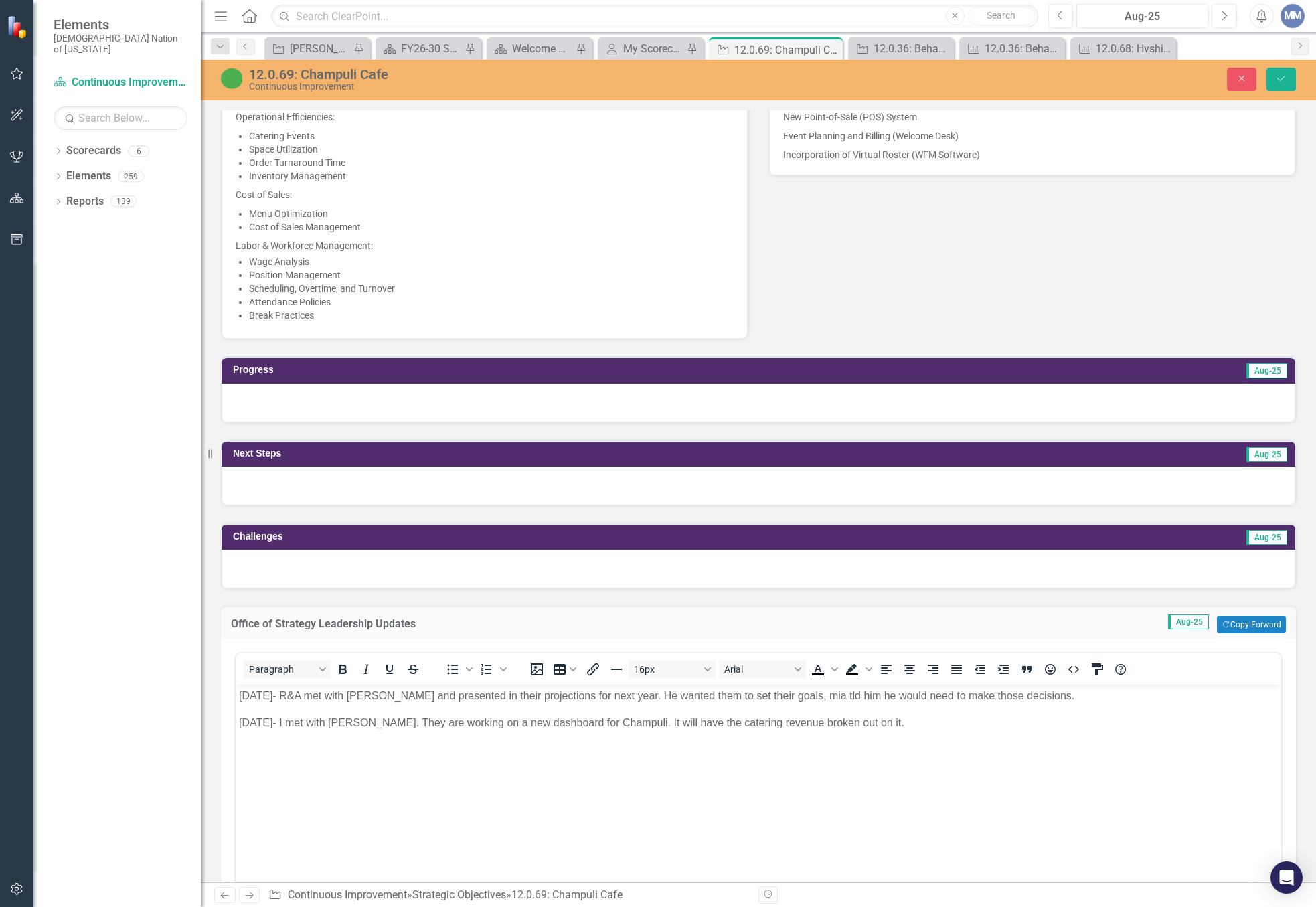
scroll to position [0, 0]
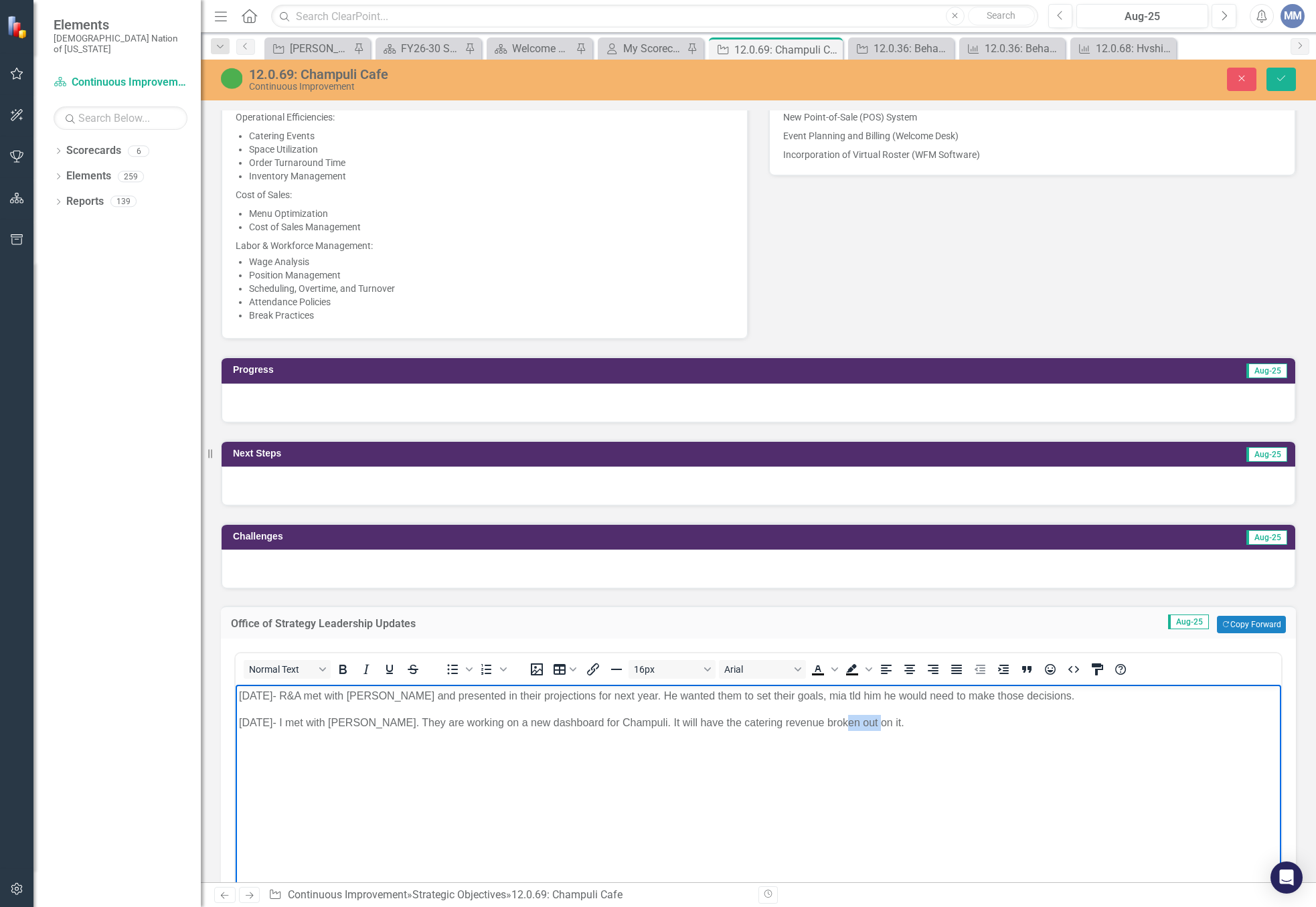
drag, startPoint x: 863, startPoint y: 726, endPoint x: 827, endPoint y: 719, distance: 36.7
click at [827, 719] on p "8/19/2025- I met with Mia. They are working on a new dashboard for Champuli. It…" at bounding box center [758, 723] width 1039 height 16
click at [987, 737] on body "8/18/2025- R&A met with Scott and presented in their projections for next year.…" at bounding box center [758, 785] width 1046 height 201
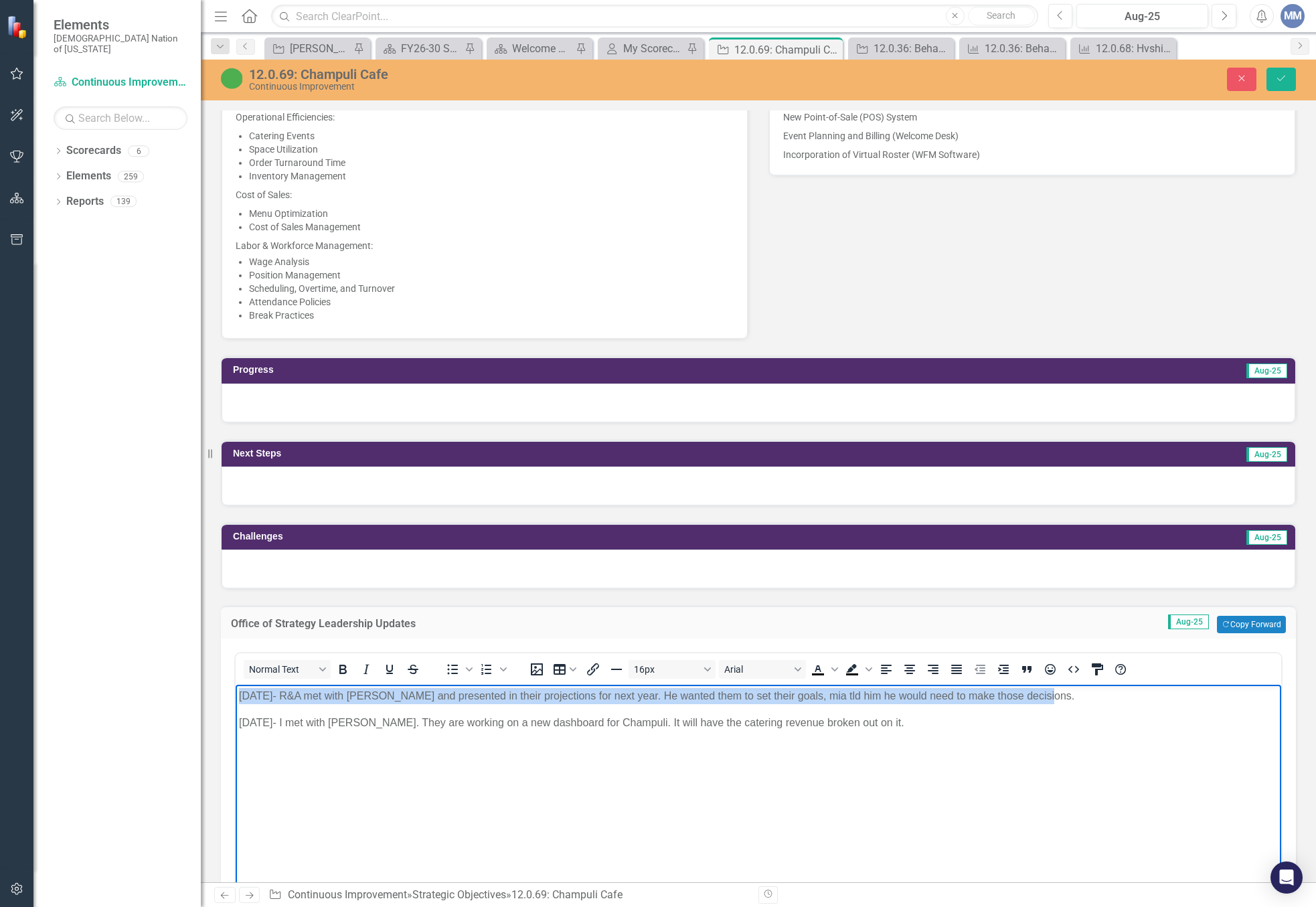
drag, startPoint x: 1027, startPoint y: 691, endPoint x: 173, endPoint y: 632, distance: 856.0
click at [235, 685] on html "8/18/2025- R&A met with Scott and presented in their projections for next year.…" at bounding box center [758, 785] width 1046 height 201
copy p "8/18/2025- R&A met with Scott and presented in their projections for next year.…"
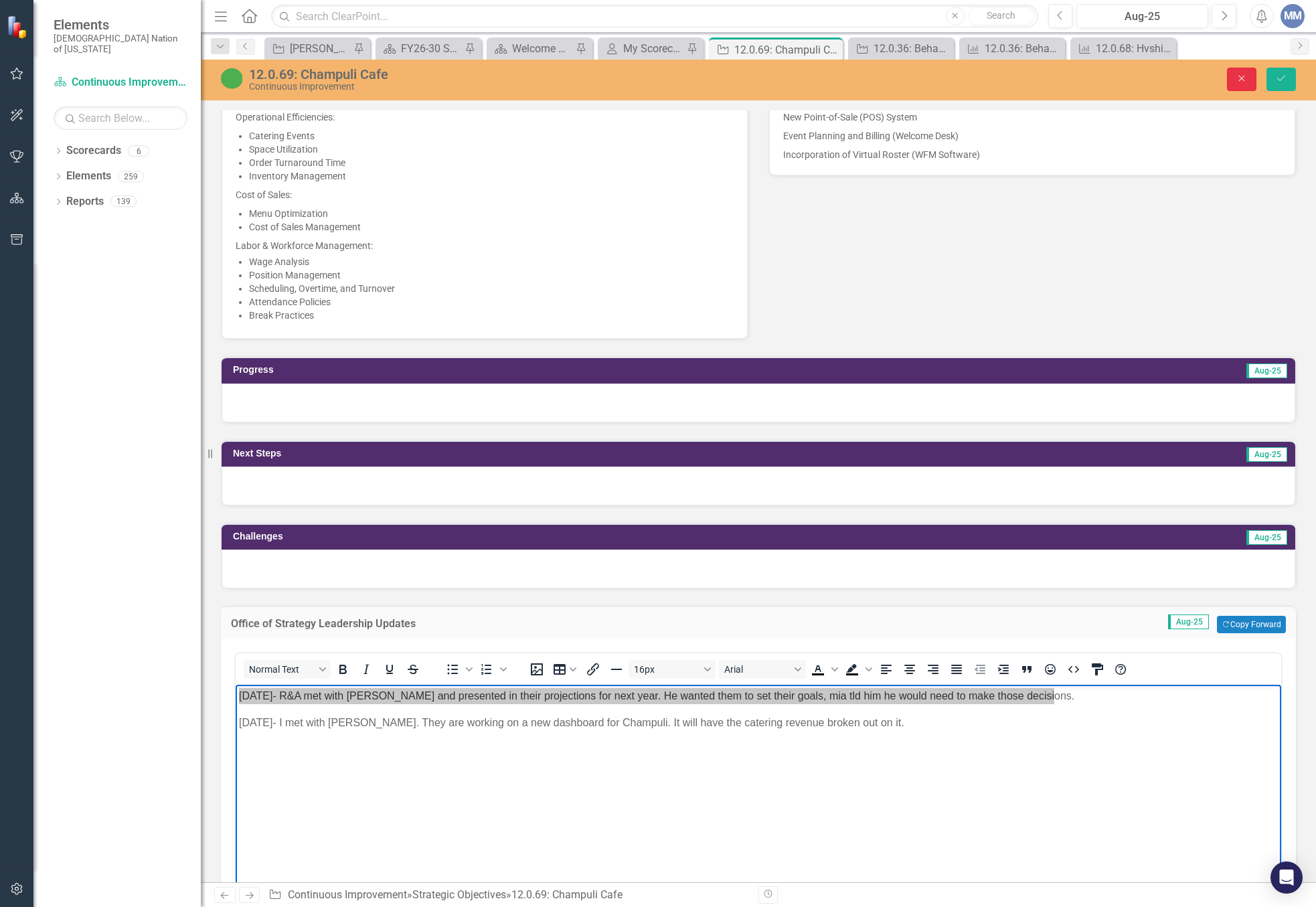
click at [1240, 76] on icon "Close" at bounding box center [1241, 79] width 12 height 9
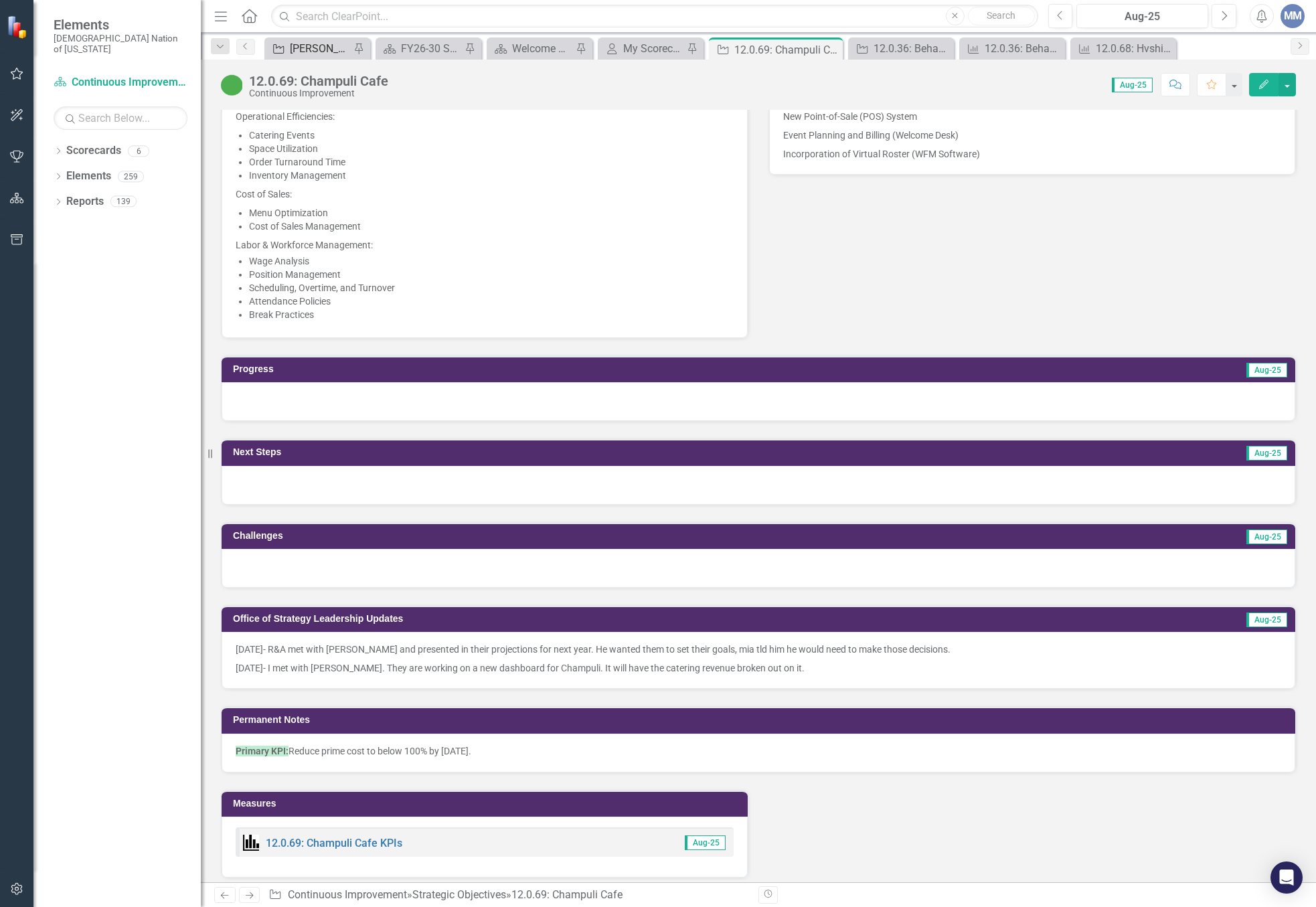
drag, startPoint x: 271, startPoint y: 47, endPoint x: 280, endPoint y: 50, distance: 9.5
click at [280, 50] on div "Strategic Objective" at bounding box center [276, 48] width 17 height 17
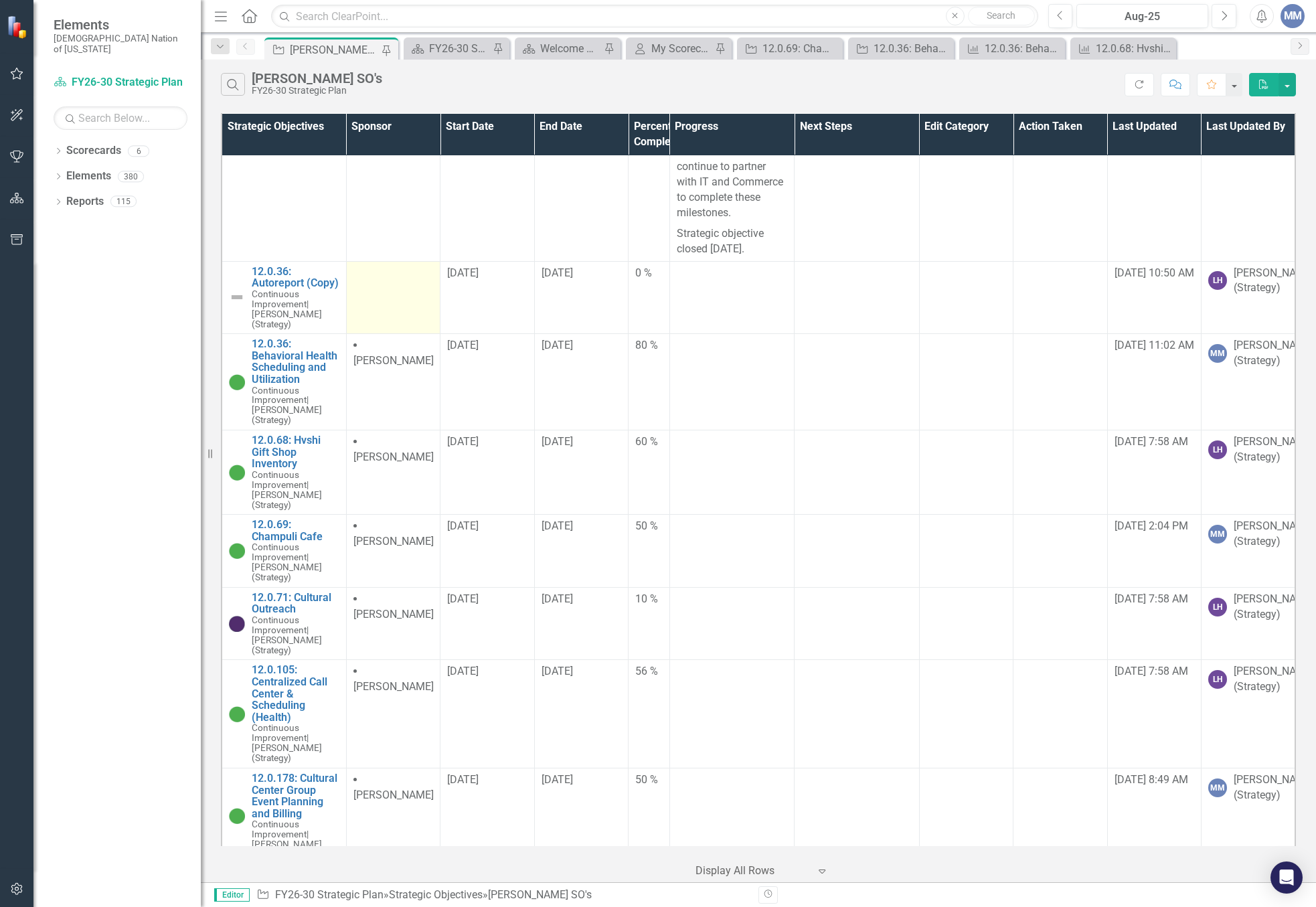
scroll to position [1004, 0]
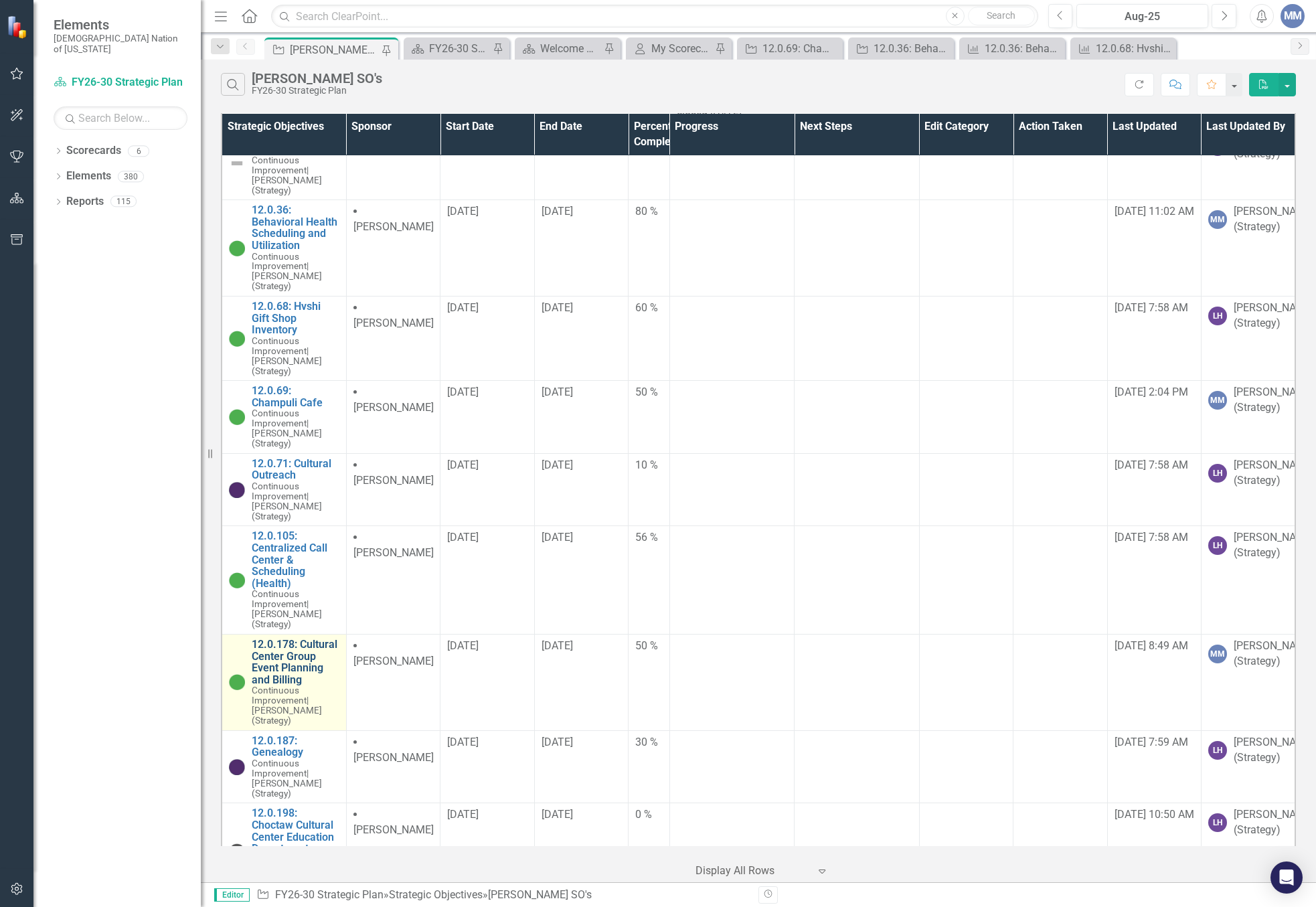
click at [280, 639] on link "12.0.178: Cultural Center Group Event Planning and Billing" at bounding box center [295, 662] width 87 height 47
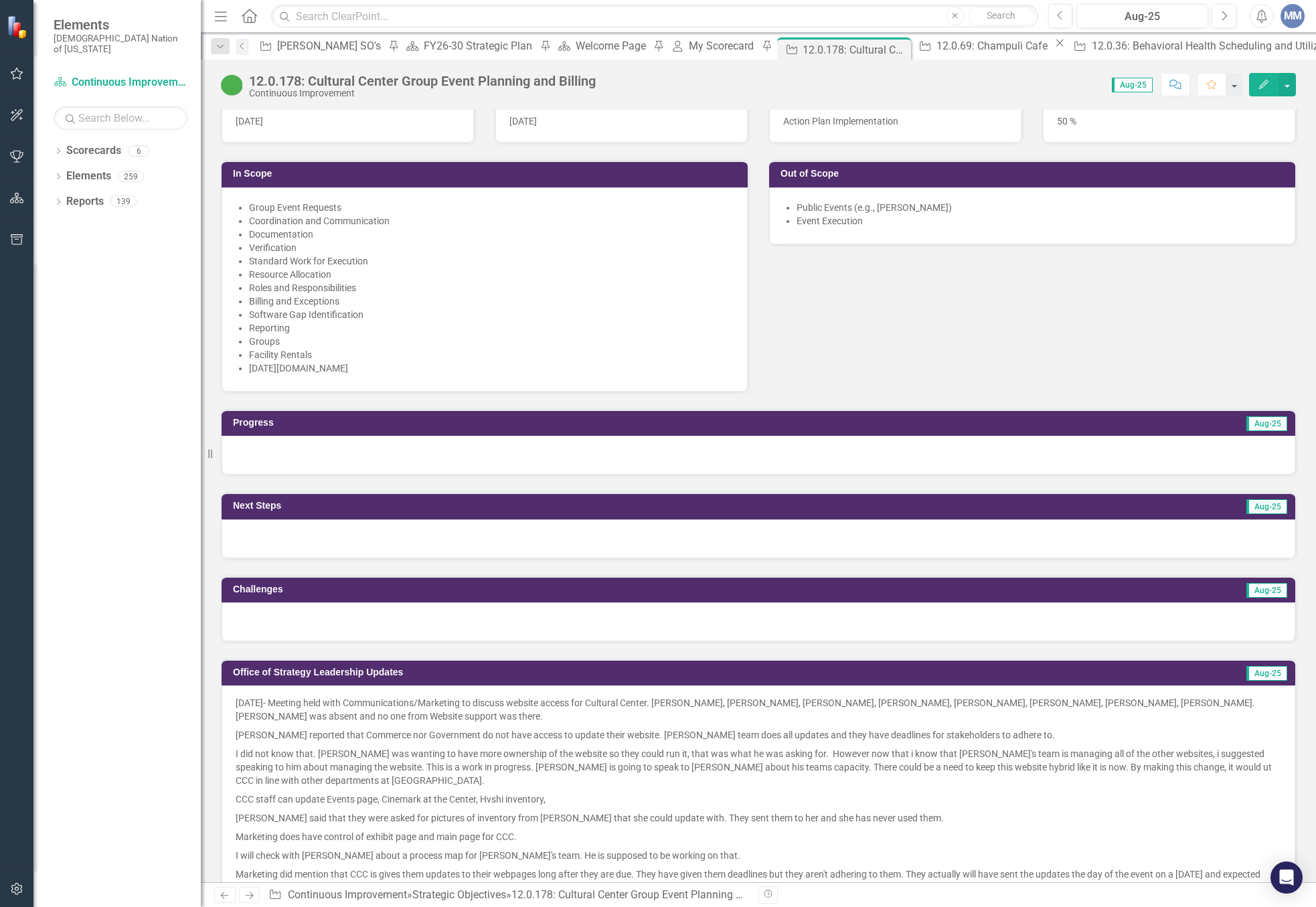
scroll to position [803, 0]
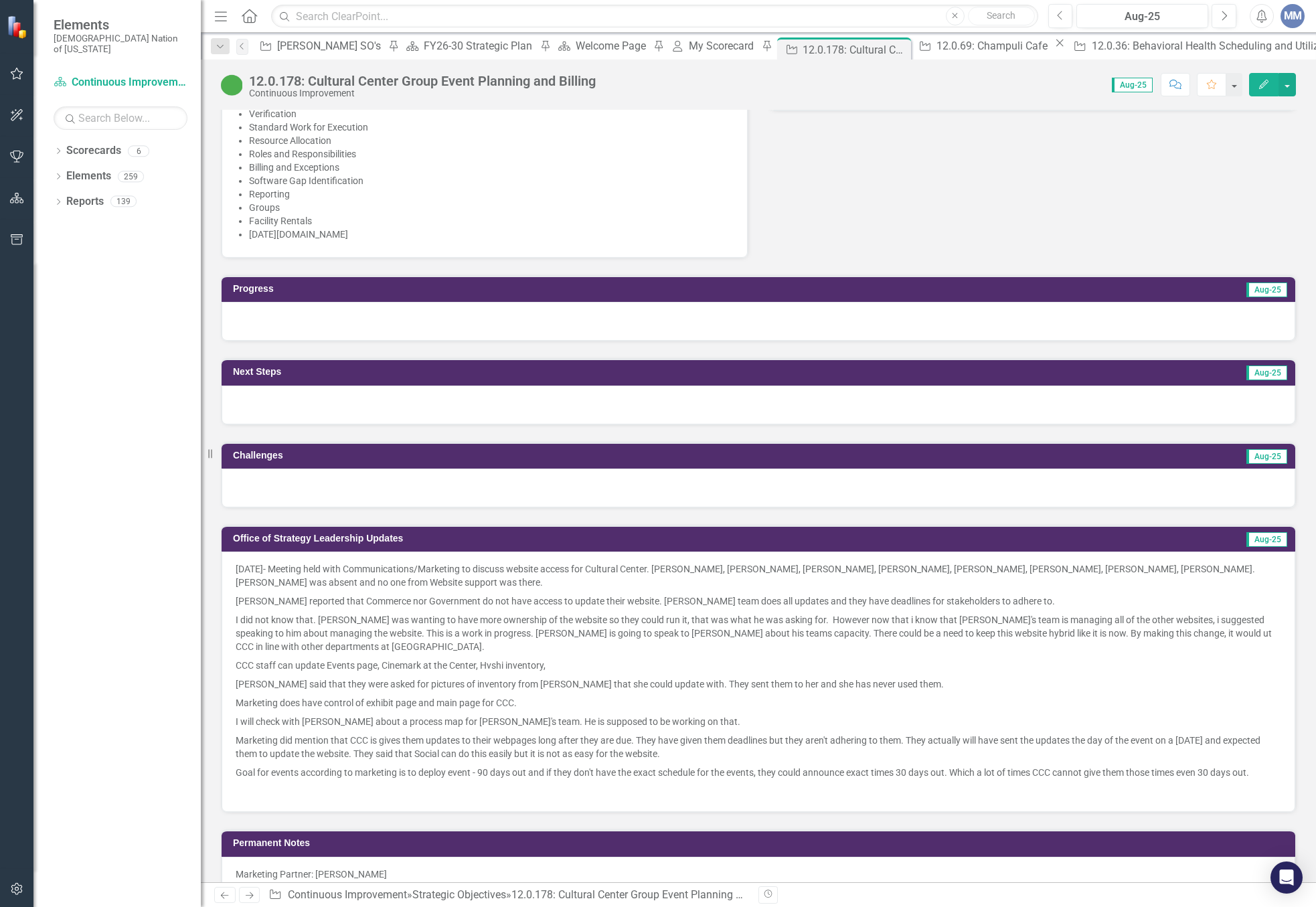
click at [237, 562] on p "8/6/2025- Meeting held with Communications/Marketing to discuss website access …" at bounding box center [758, 576] width 1046 height 29
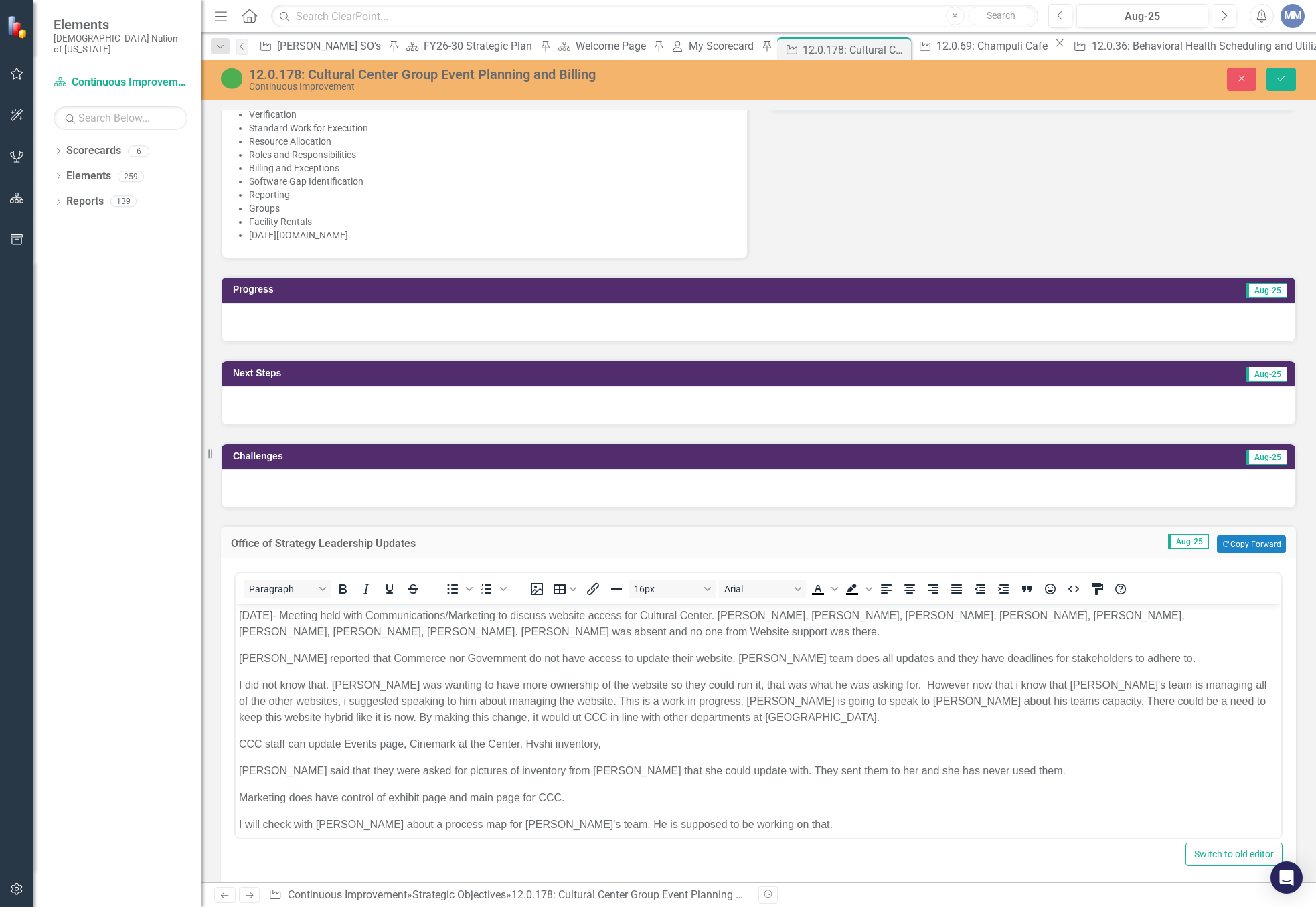
scroll to position [0, 0]
click at [240, 611] on p "8/6/2025- Meeting held with Communications/Marketing to discuss website access …" at bounding box center [758, 624] width 1039 height 32
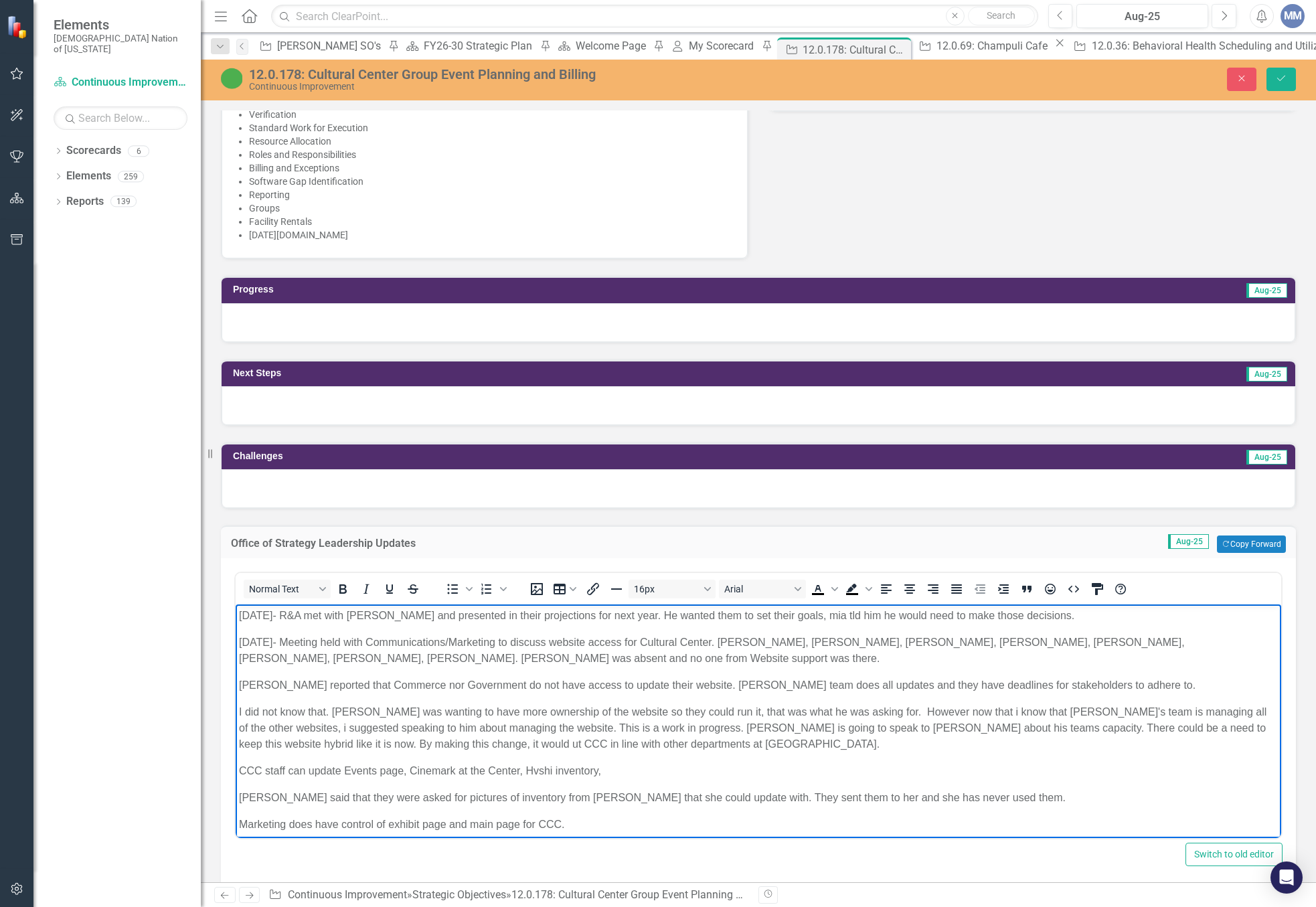
click at [239, 613] on body "8/18/2025- R&A met with Scott and presented in their projections for next year.…" at bounding box center [758, 795] width 1046 height 382
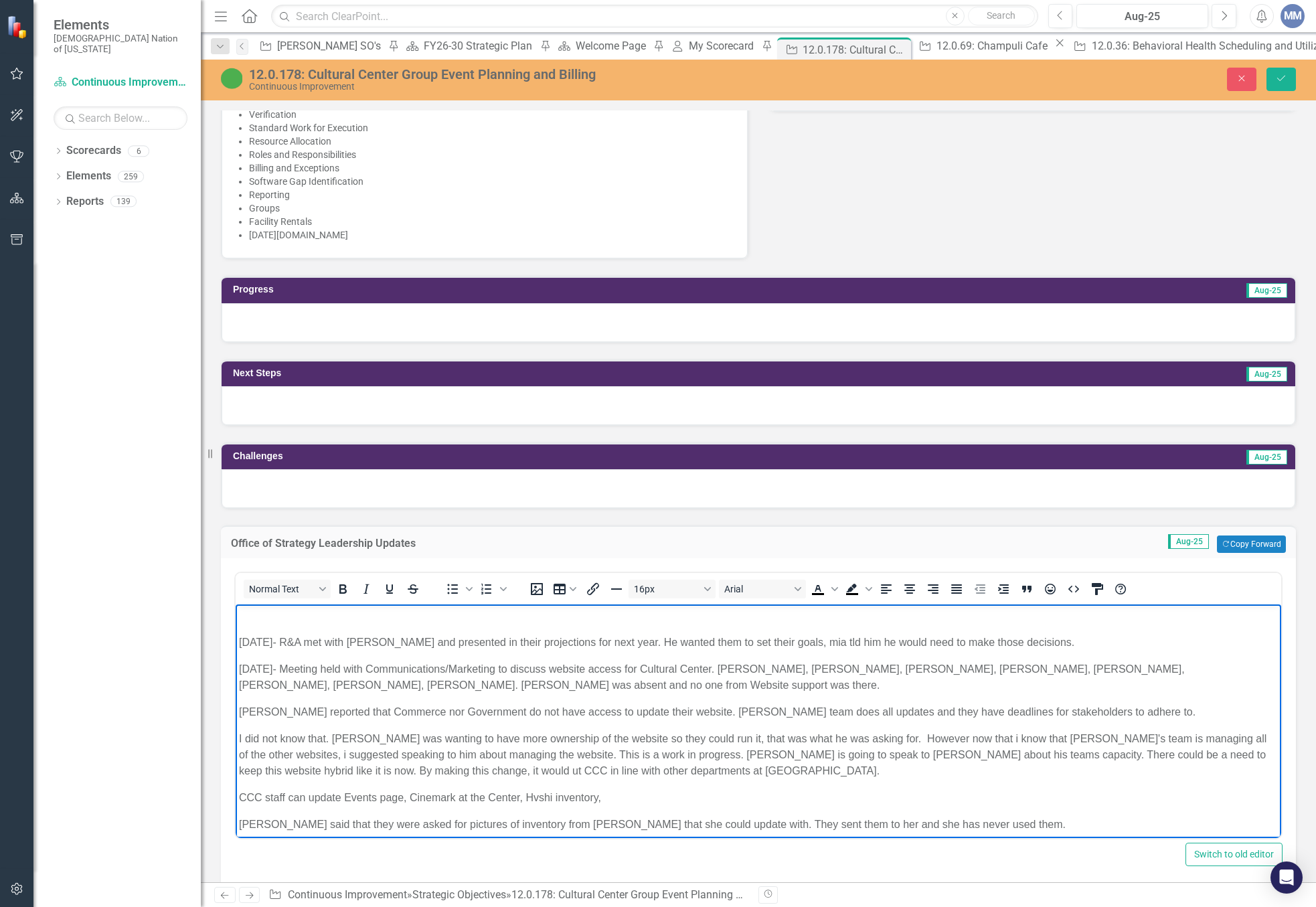
click at [272, 611] on p "Rich Text Area. Press ALT-0 for help." at bounding box center [758, 616] width 1039 height 16
click at [349, 614] on p "Rich Text Area. Press ALT-0 for help." at bounding box center [758, 616] width 1039 height 16
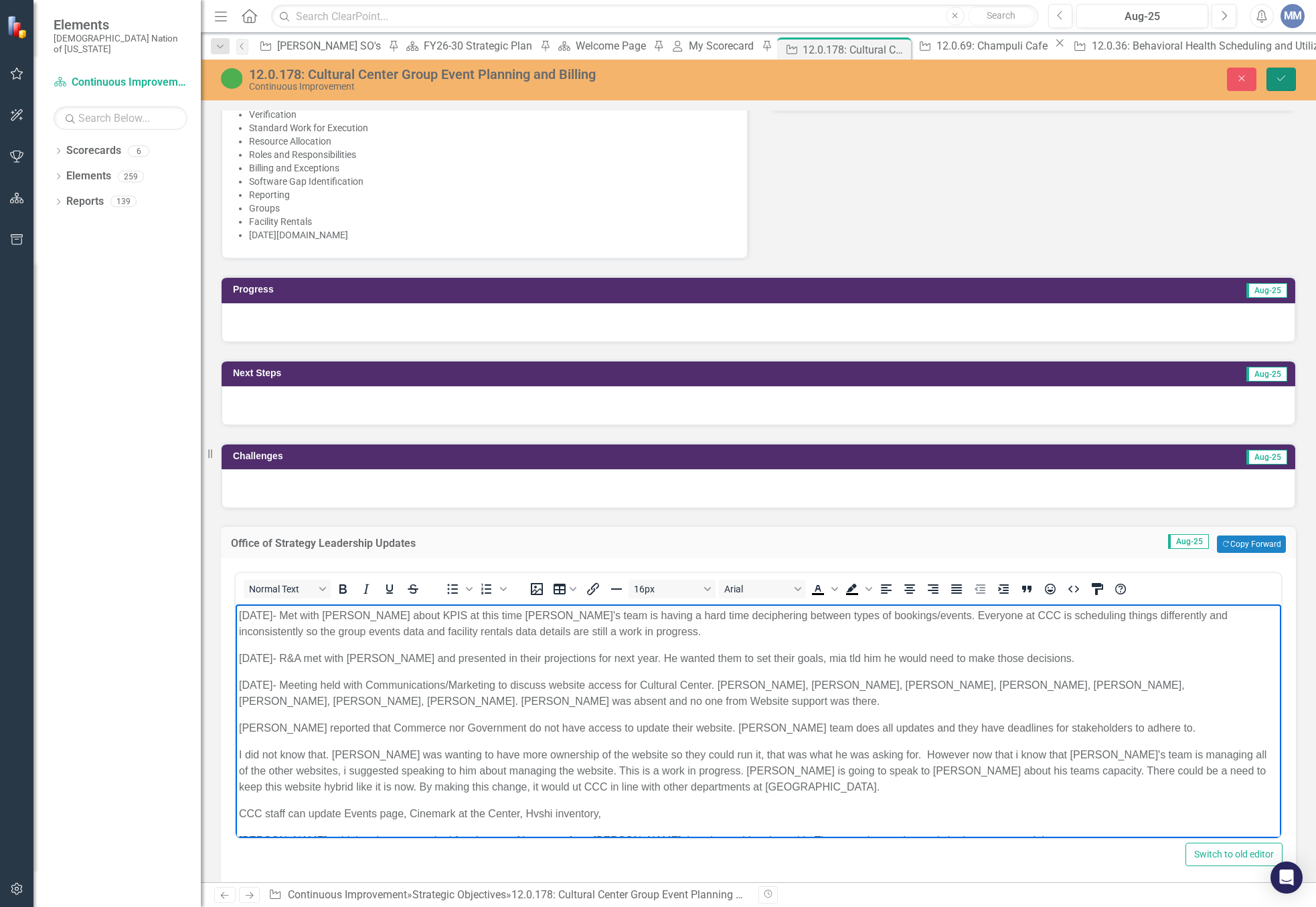
click at [1278, 79] on icon "submit" at bounding box center [1281, 78] width 8 height 6
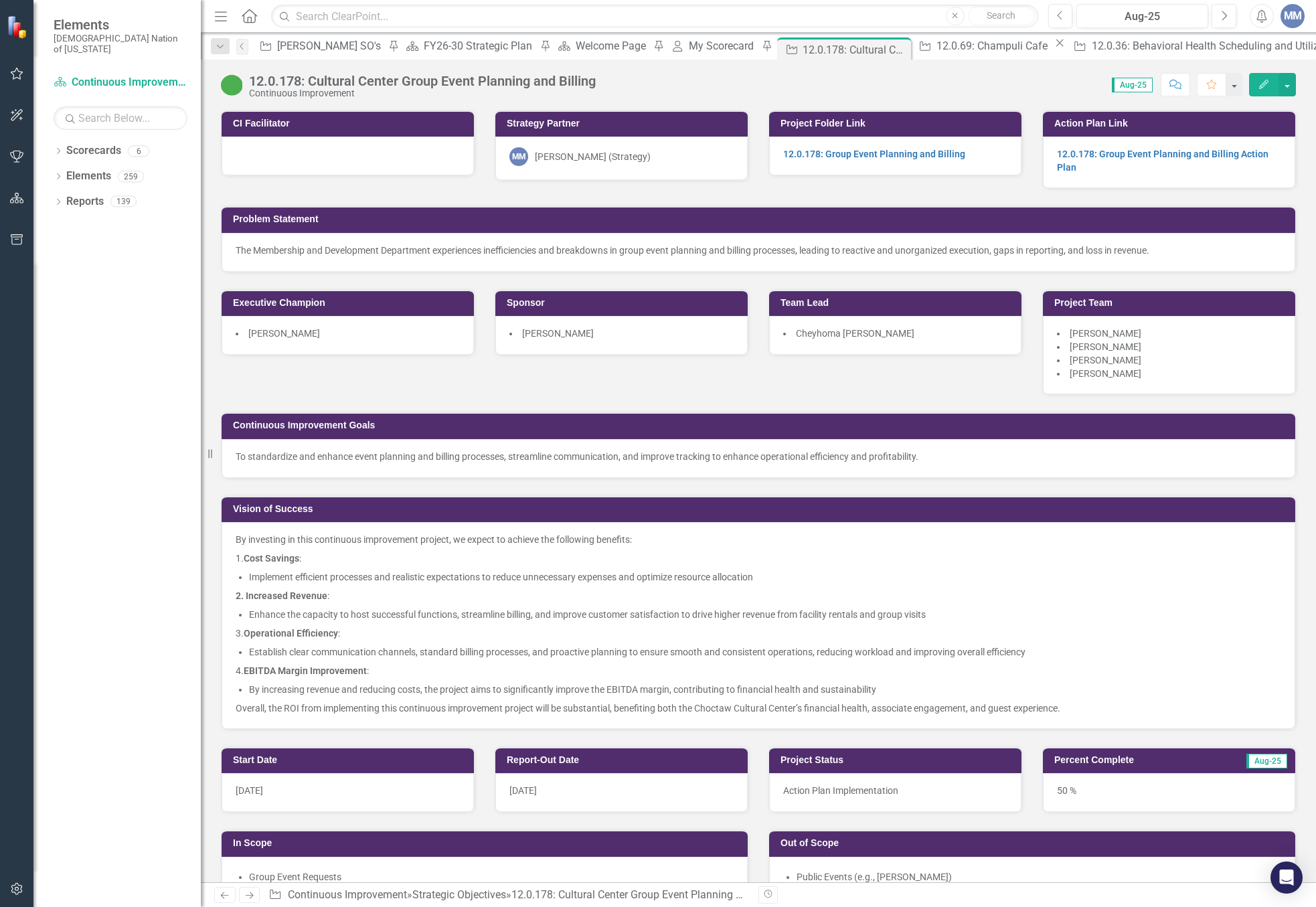
scroll to position [870, 0]
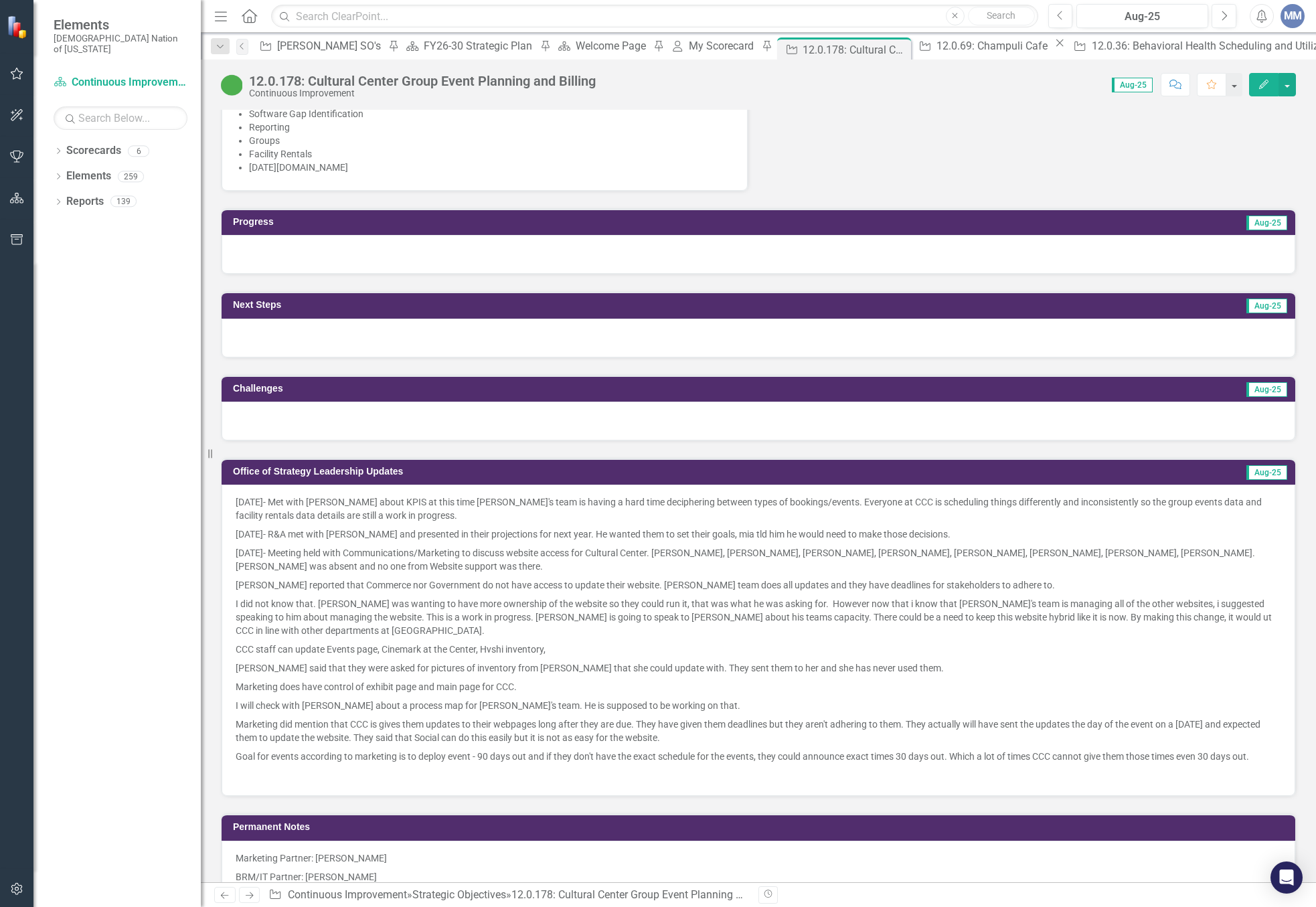
click at [392, 515] on p "8/19/2025- Met with Mia about KPIS at this time Mia's team is having a hard tim…" at bounding box center [758, 509] width 1046 height 29
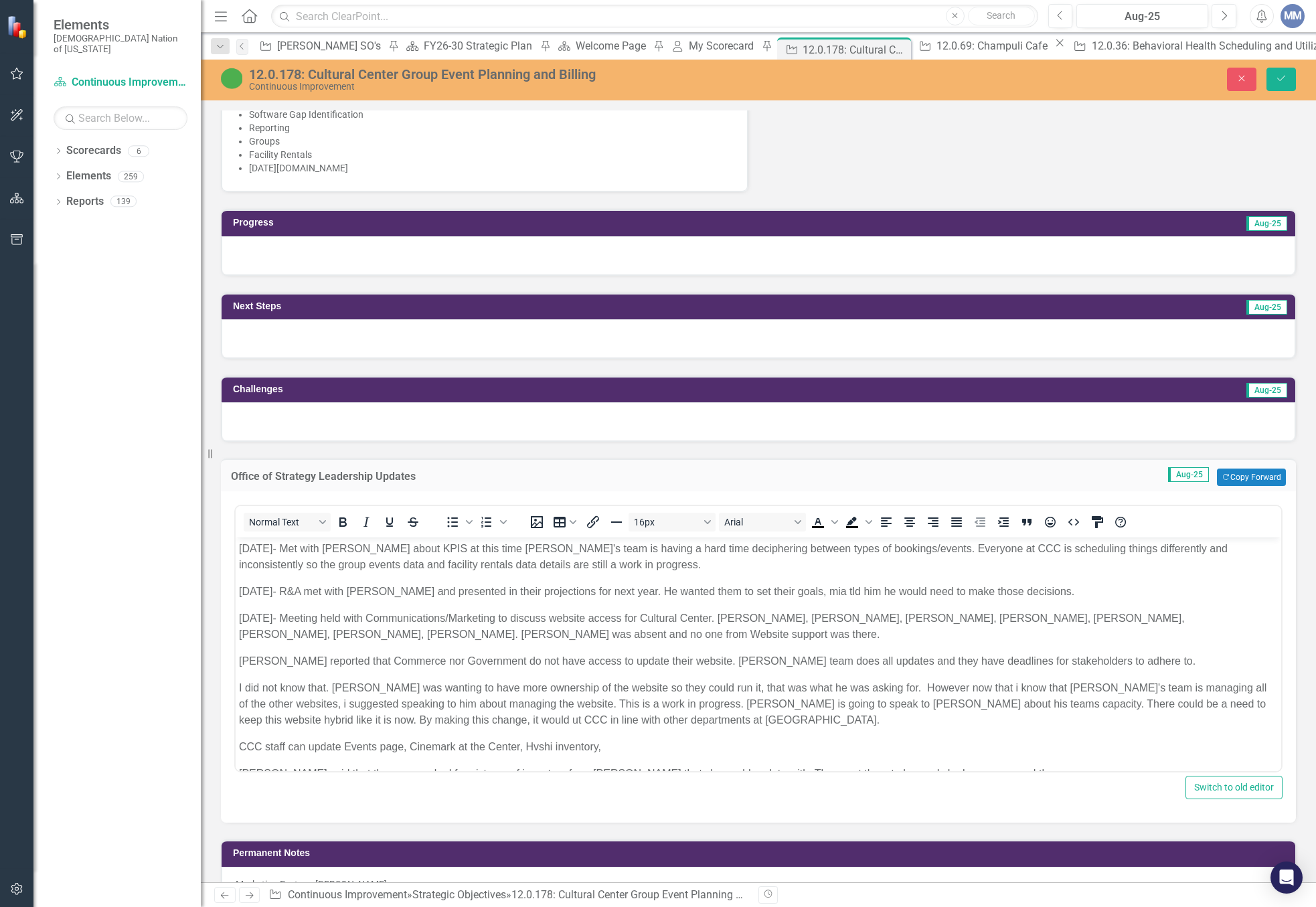
scroll to position [0, 0]
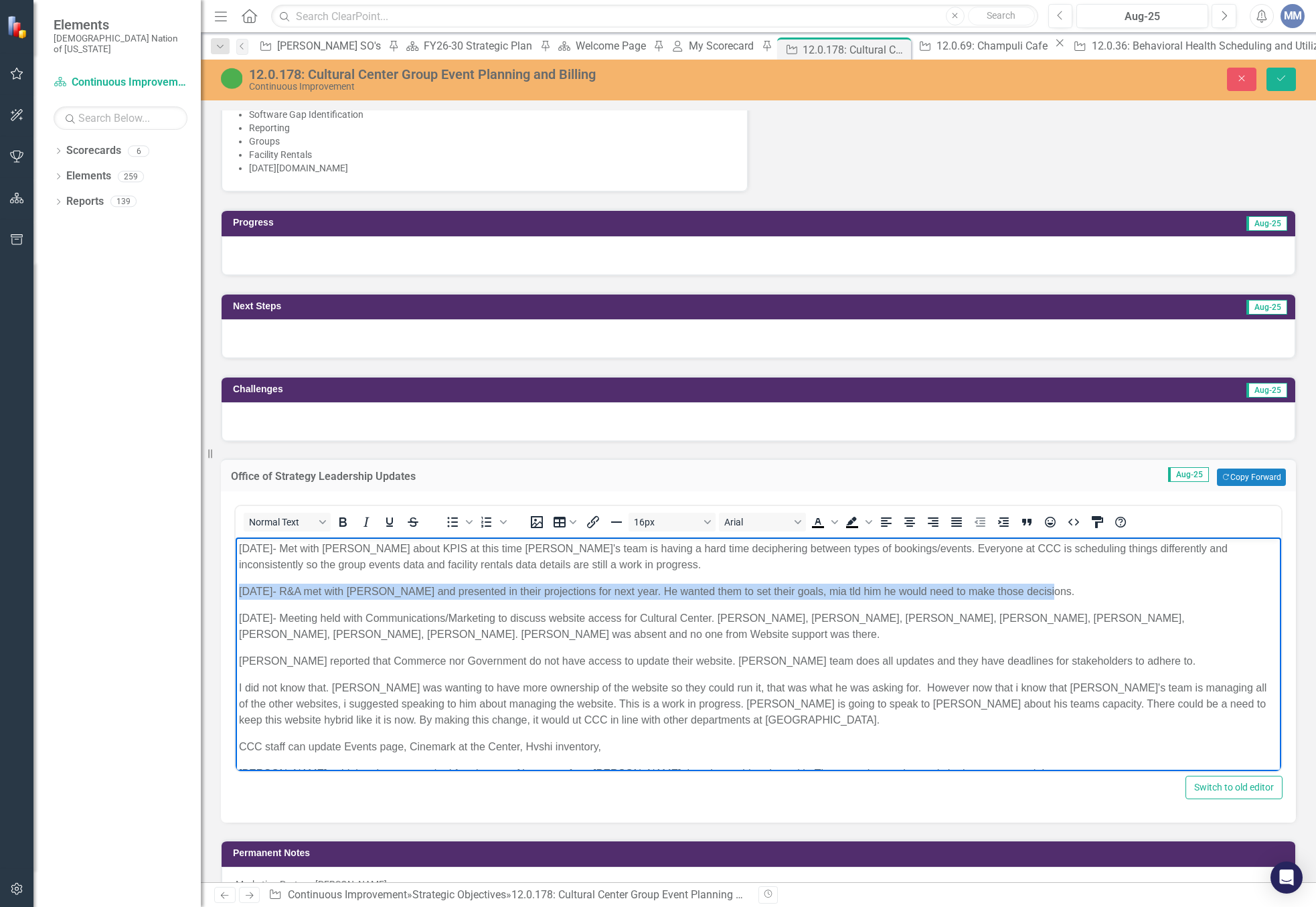
drag, startPoint x: 1051, startPoint y: 590, endPoint x: 466, endPoint y: 1124, distance: 792.1
click at [235, 585] on html "8/19/2025- Met with Mia about KPIS at this time Mia's team is having a hard tim…" at bounding box center [758, 750] width 1046 height 424
copy p "8/18/2025- R&A met with Scott and presented in their projections for next year.…"
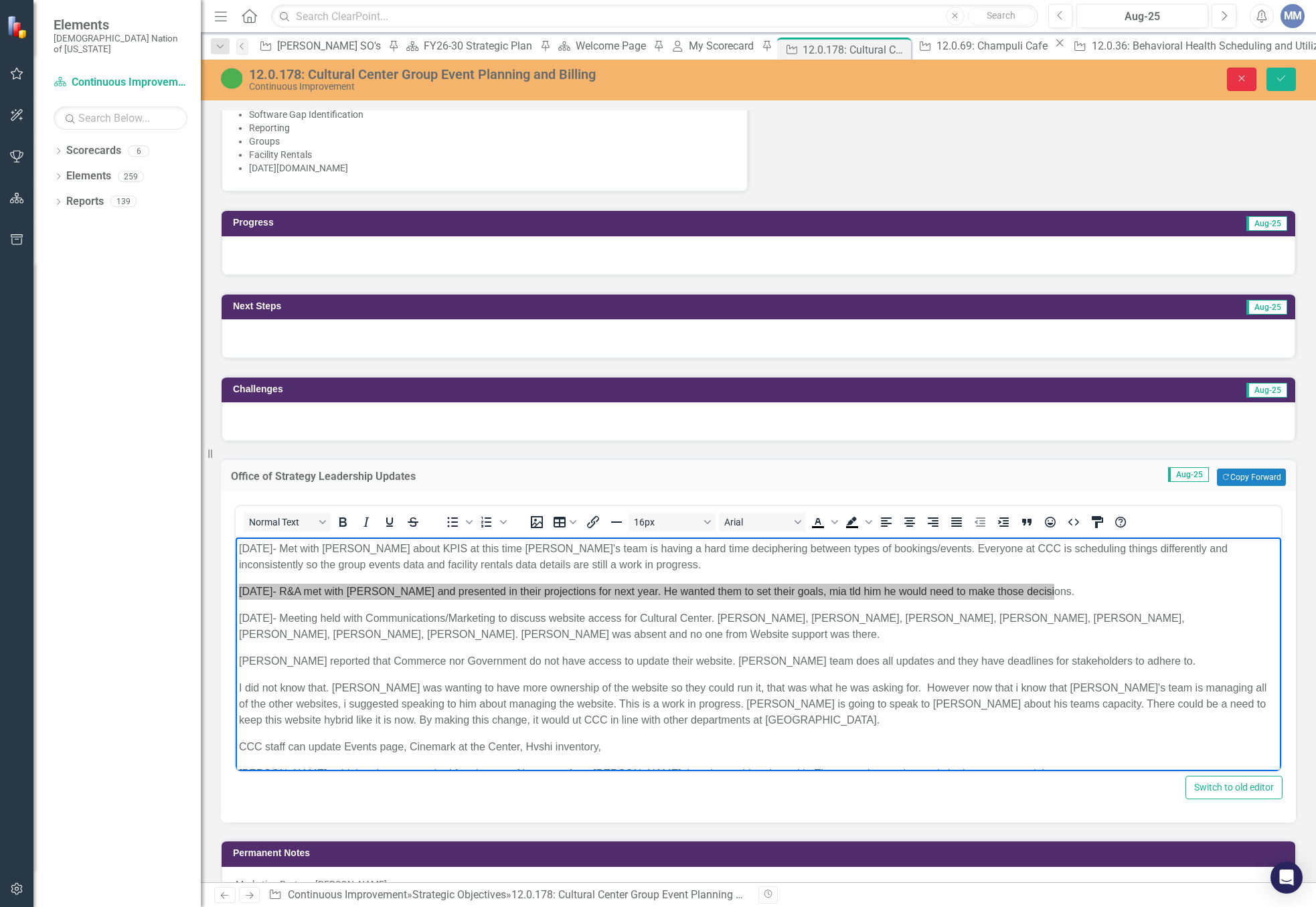
click at [1230, 76] on button "Close" at bounding box center [1241, 80] width 29 height 24
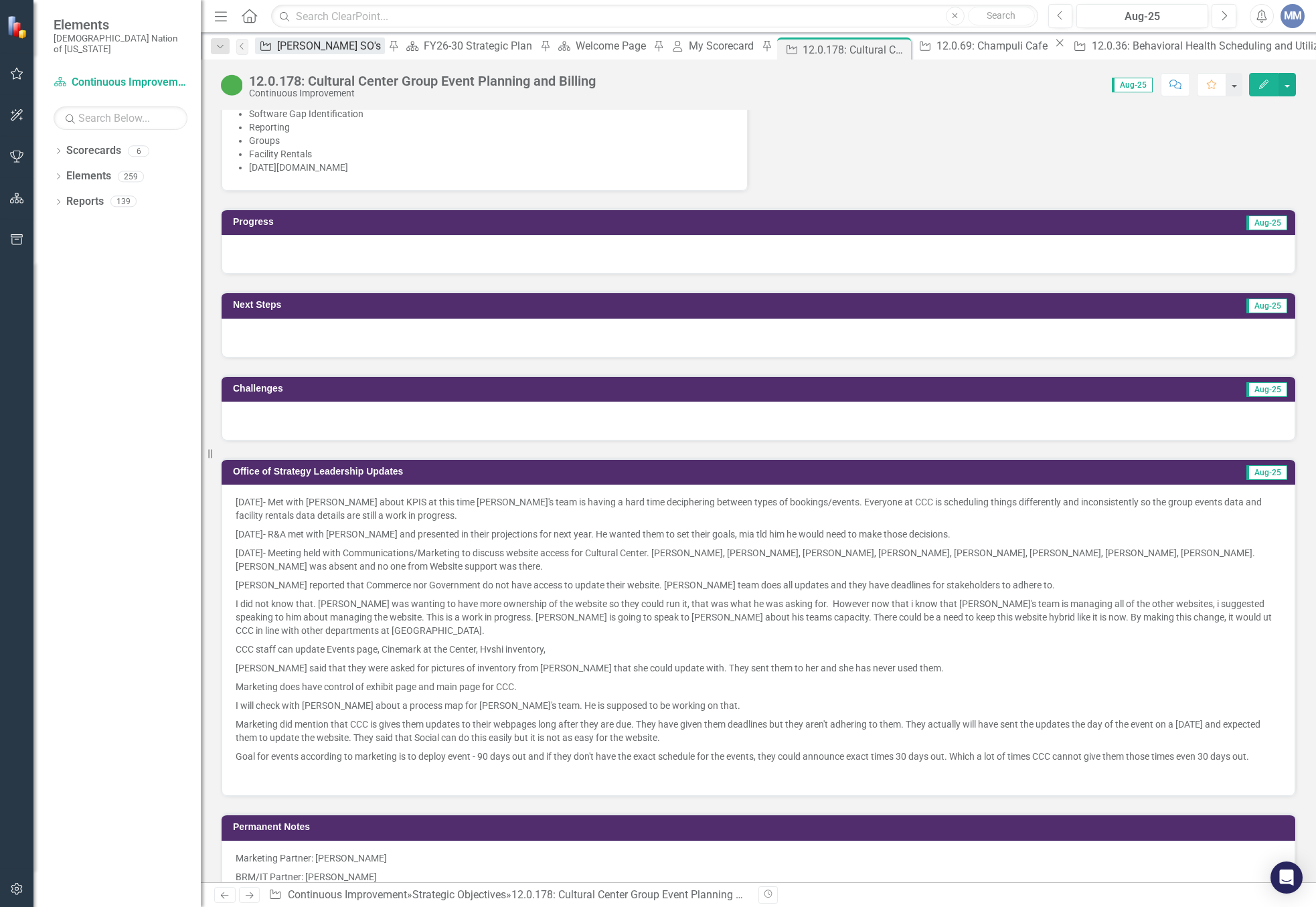
click at [300, 53] on div "[PERSON_NAME] SO's" at bounding box center [331, 46] width 108 height 17
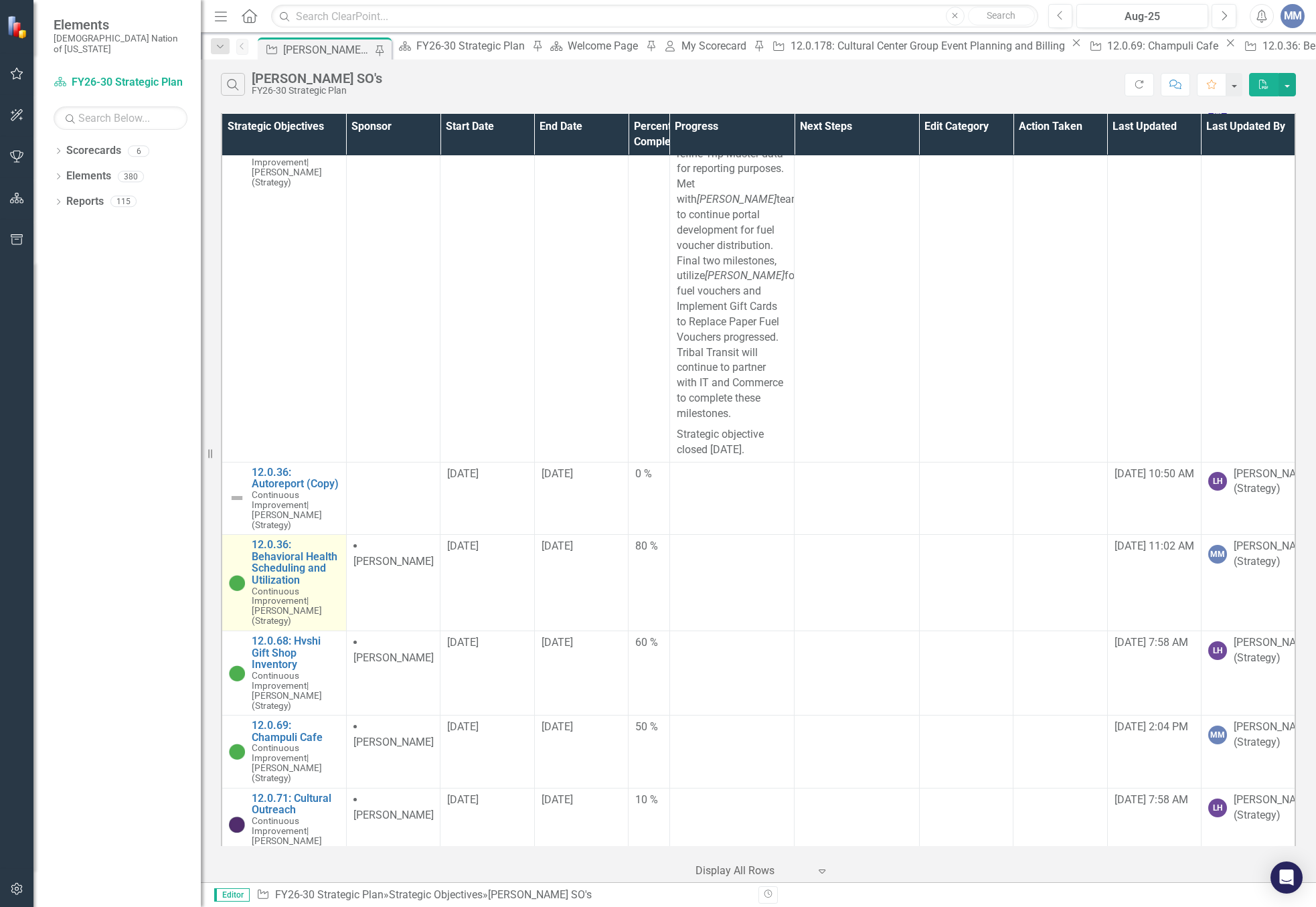
scroll to position [870, 0]
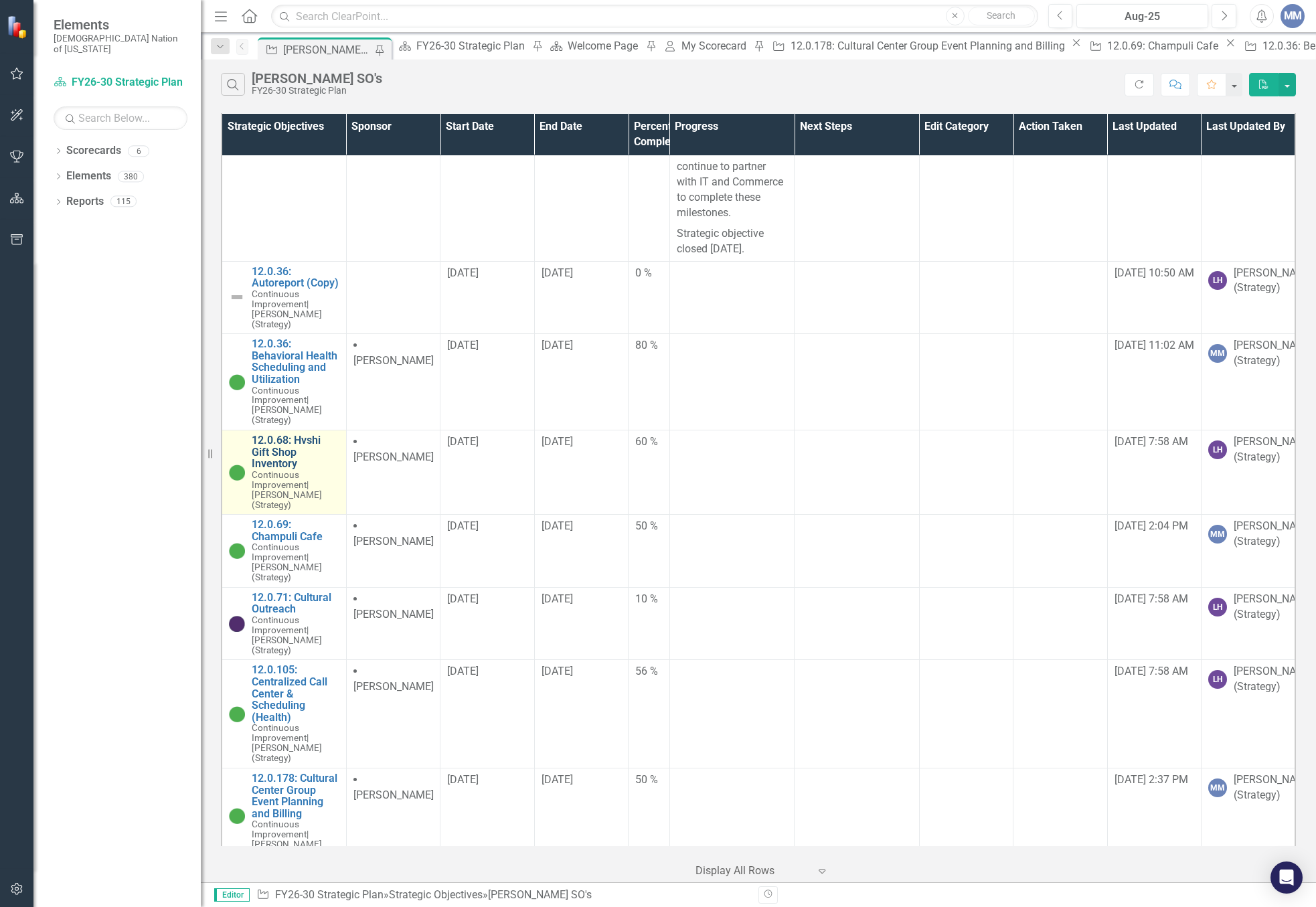
click at [258, 465] on link "12.0.68: Hvshi Gift Shop Inventory" at bounding box center [295, 452] width 87 height 35
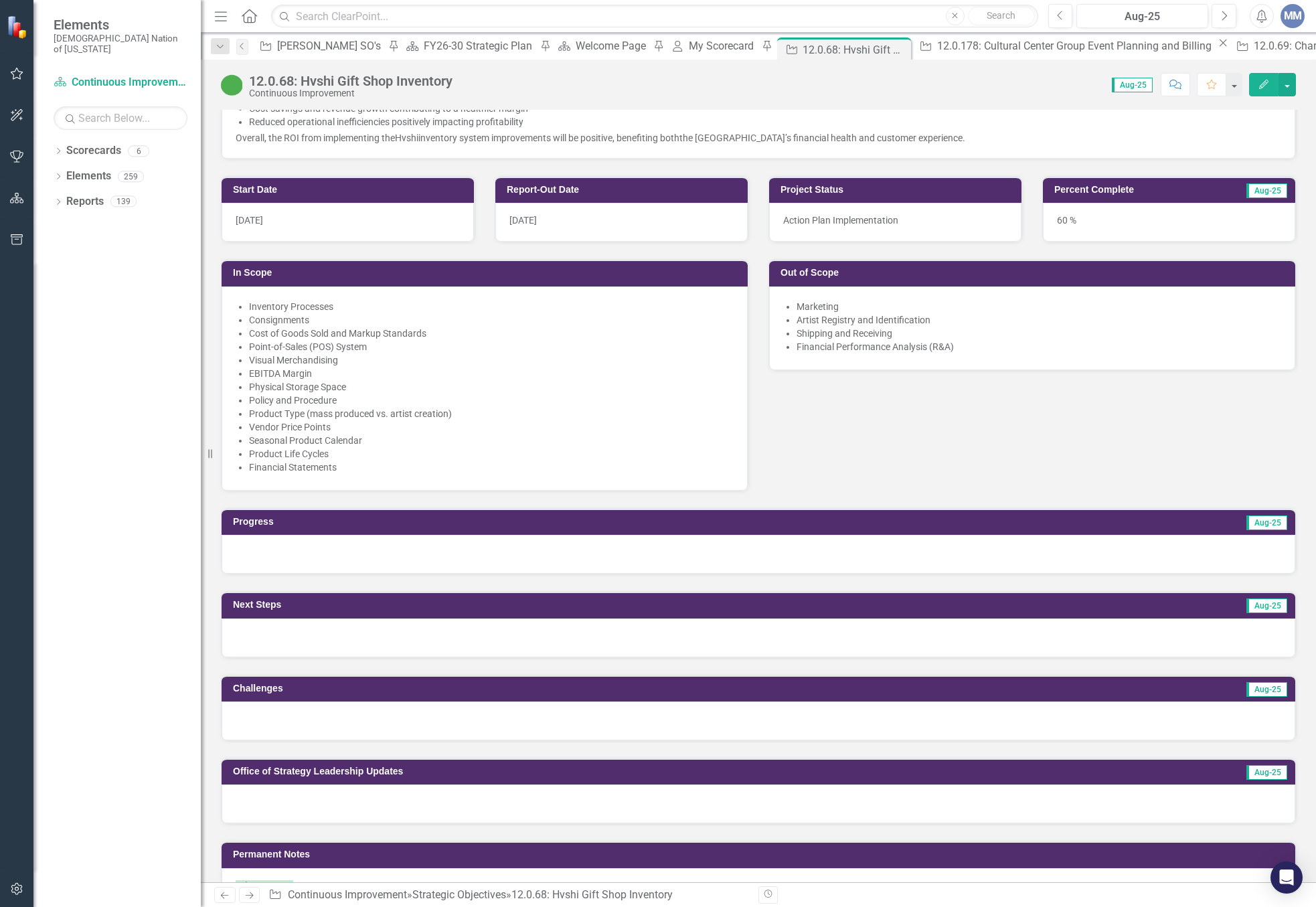
scroll to position [803, 0]
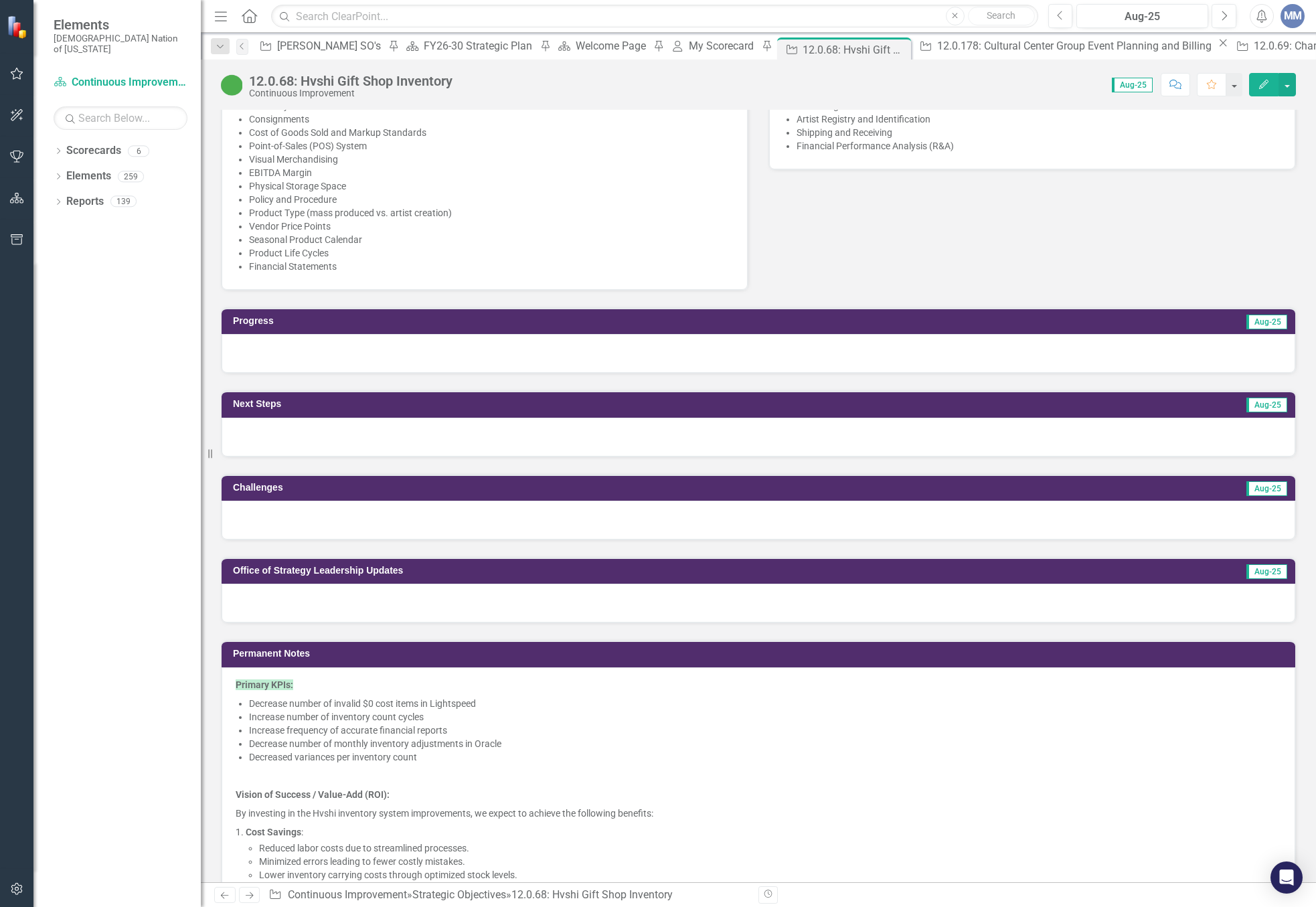
click at [258, 599] on div at bounding box center [758, 602] width 1074 height 39
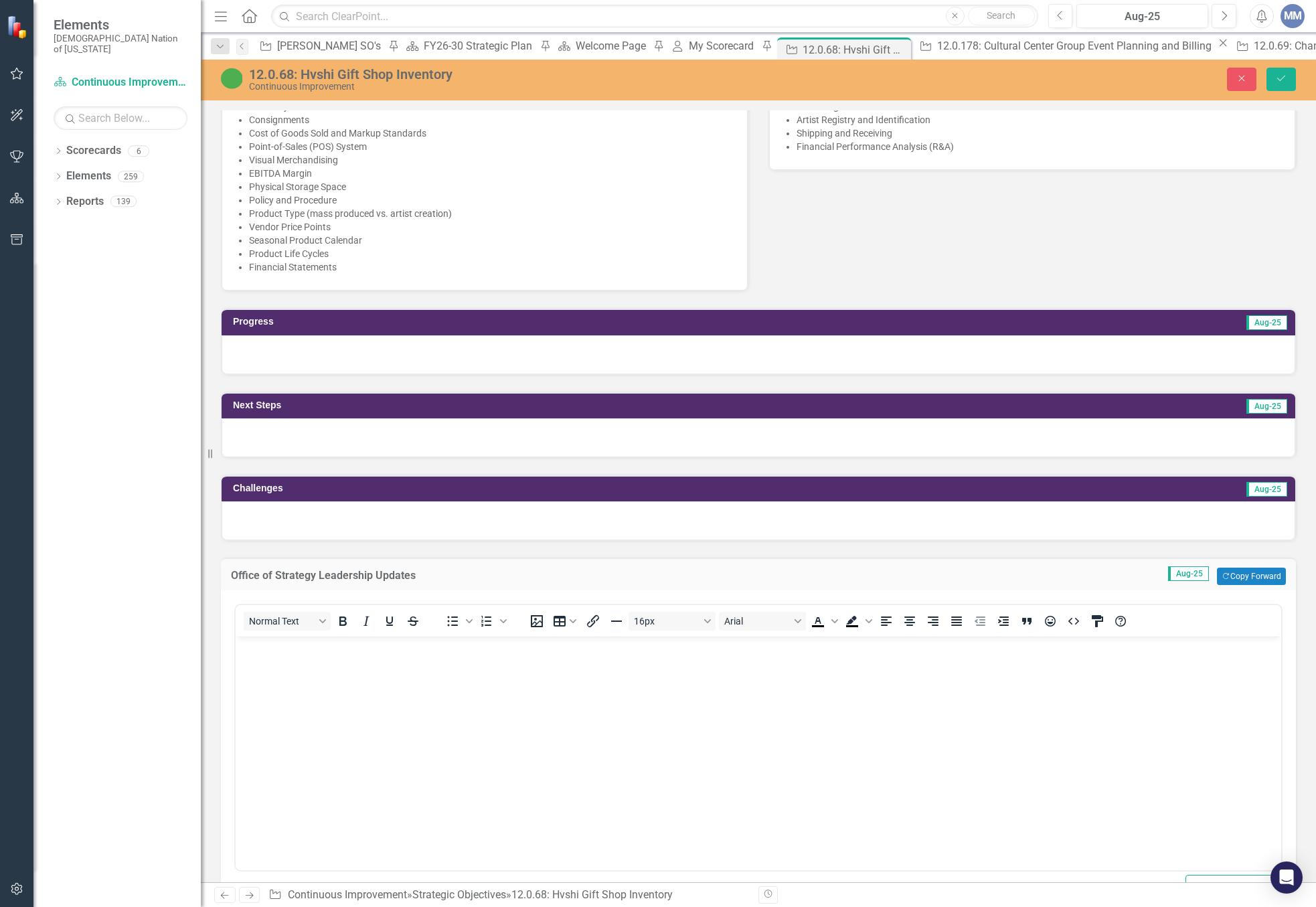
scroll to position [0, 0]
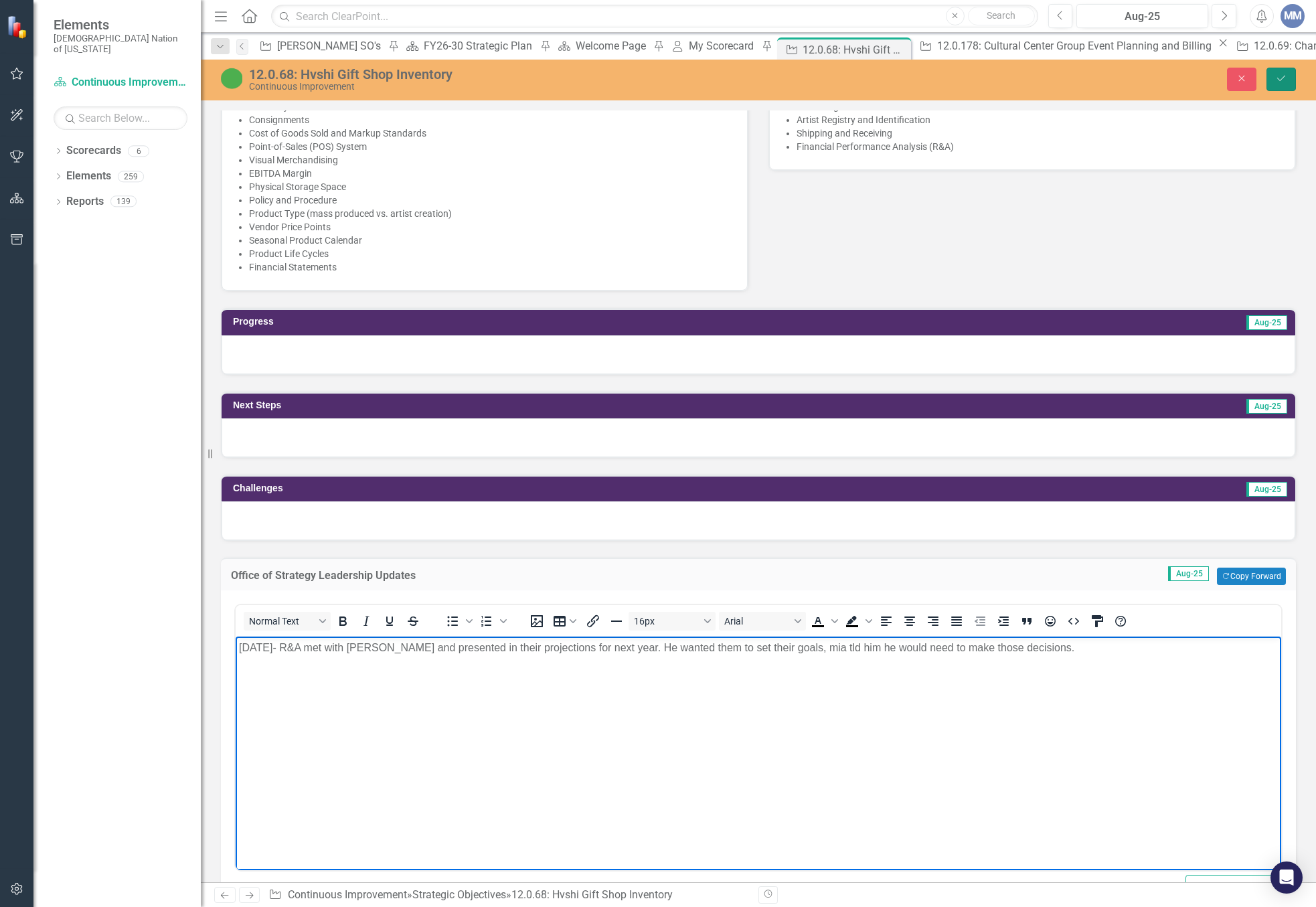
click at [1276, 78] on icon "Save" at bounding box center [1281, 79] width 12 height 9
